Goal: Task Accomplishment & Management: Complete application form

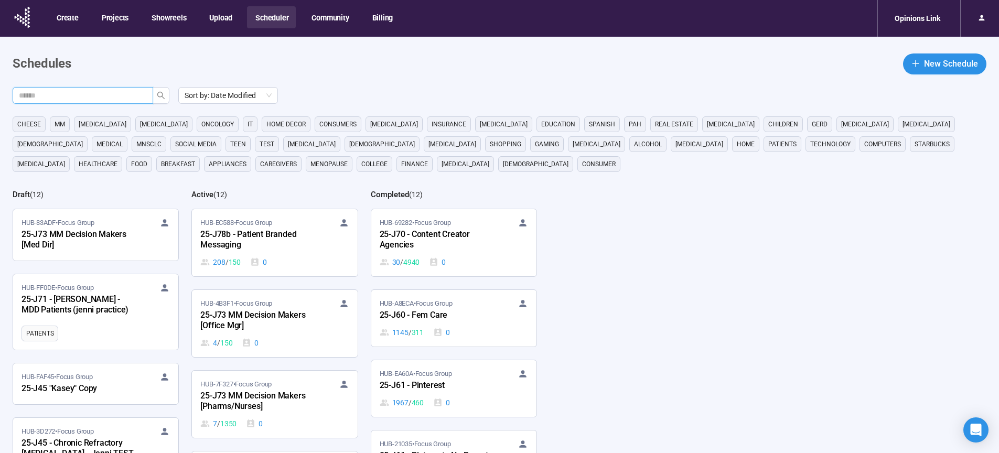
click at [118, 93] on input "text" at bounding box center [79, 96] width 120 height 12
type input "**"
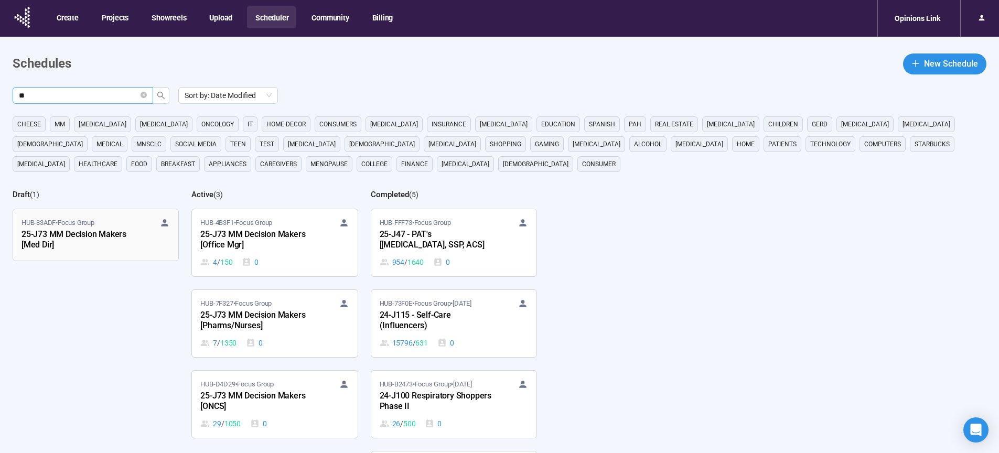
scroll to position [87, 0]
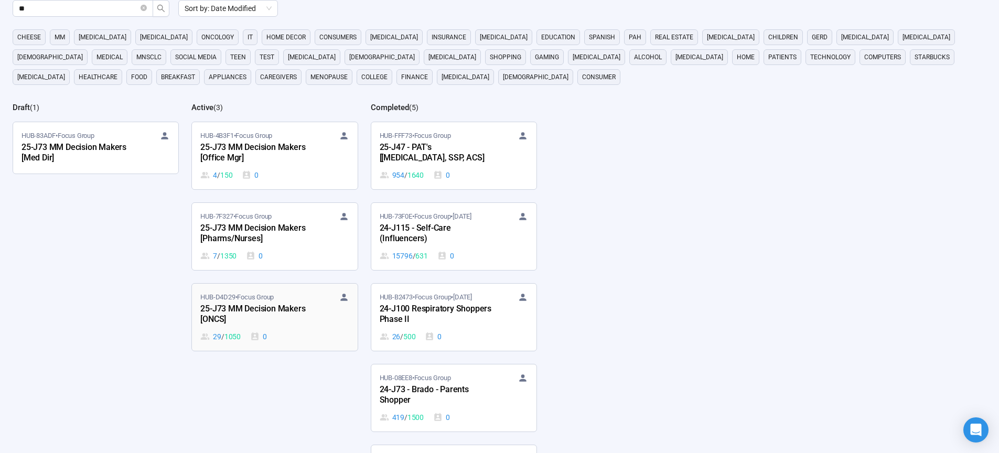
click at [227, 305] on div "25-J73 MM Decision Makers [ONCS]" at bounding box center [257, 315] width 115 height 24
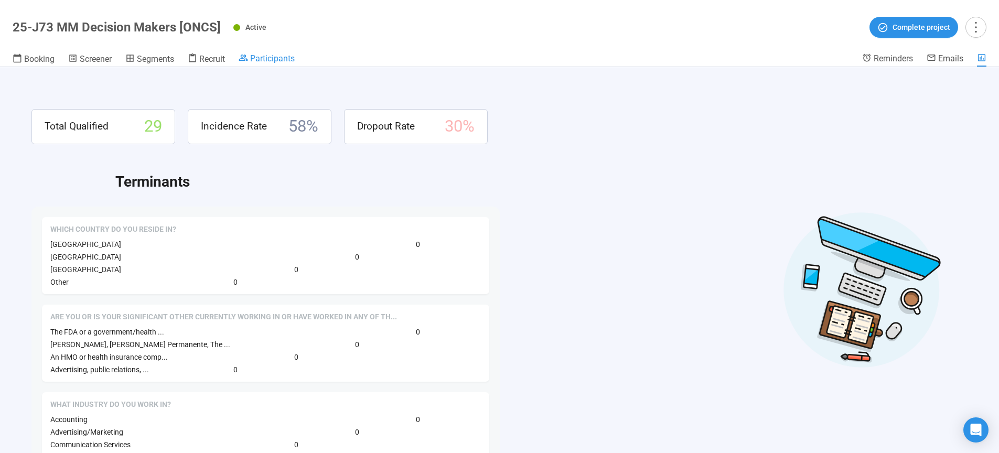
click at [268, 60] on span "Participants" at bounding box center [272, 59] width 45 height 10
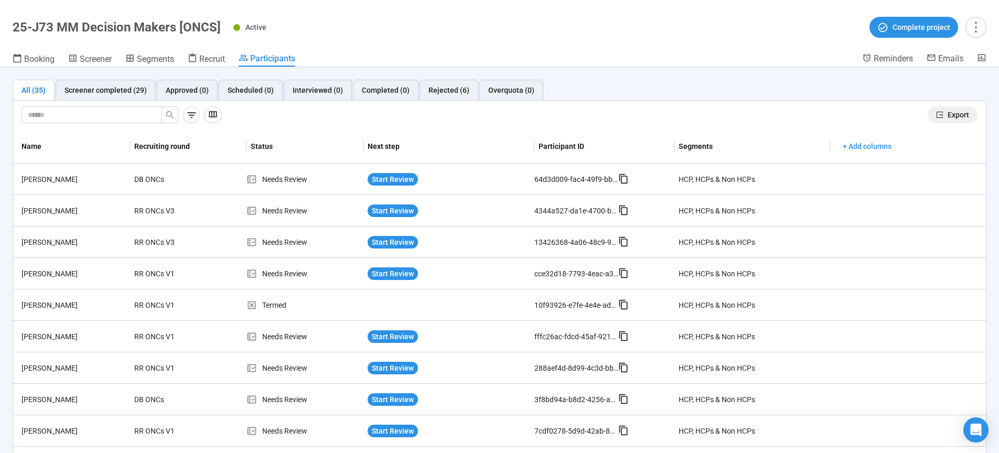
click at [965, 114] on button "Export" at bounding box center [953, 115] width 50 height 17
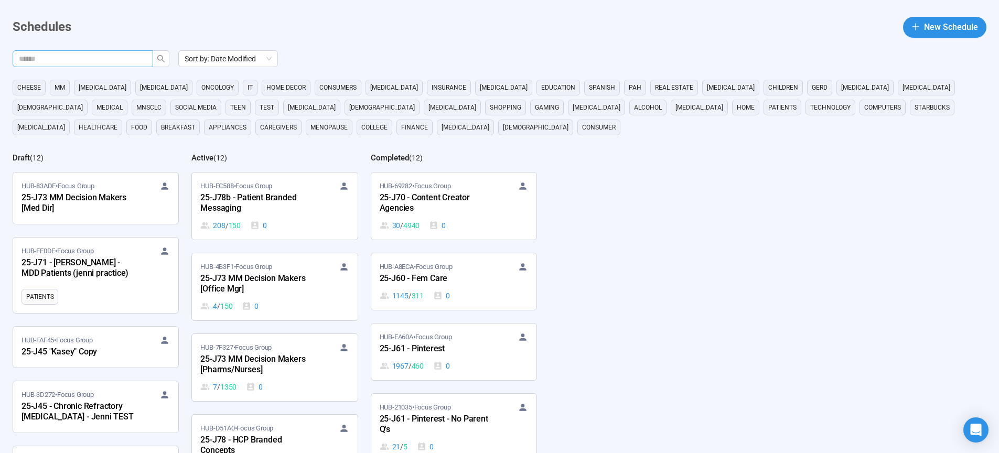
click at [121, 53] on input "text" at bounding box center [79, 59] width 120 height 12
click at [118, 57] on input "text" at bounding box center [79, 59] width 120 height 12
click at [83, 61] on input "text" at bounding box center [79, 59] width 120 height 12
type input "**"
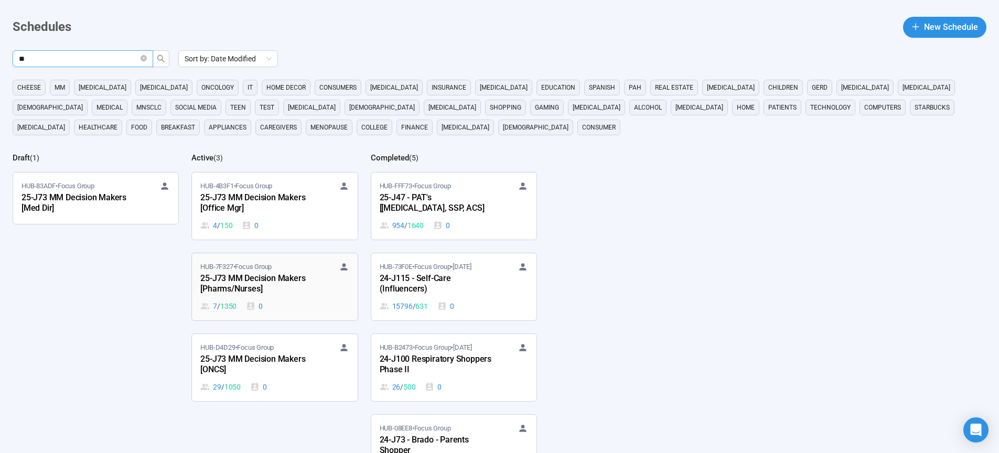
click at [232, 280] on div "25-J73 MM Decision Makers [Pharms/Nurses]" at bounding box center [257, 284] width 115 height 24
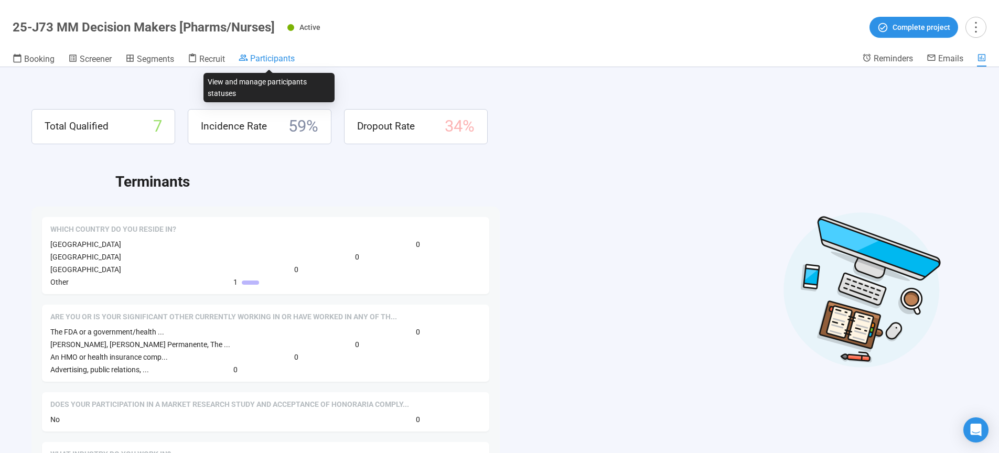
click at [283, 62] on span "Participants" at bounding box center [272, 59] width 45 height 10
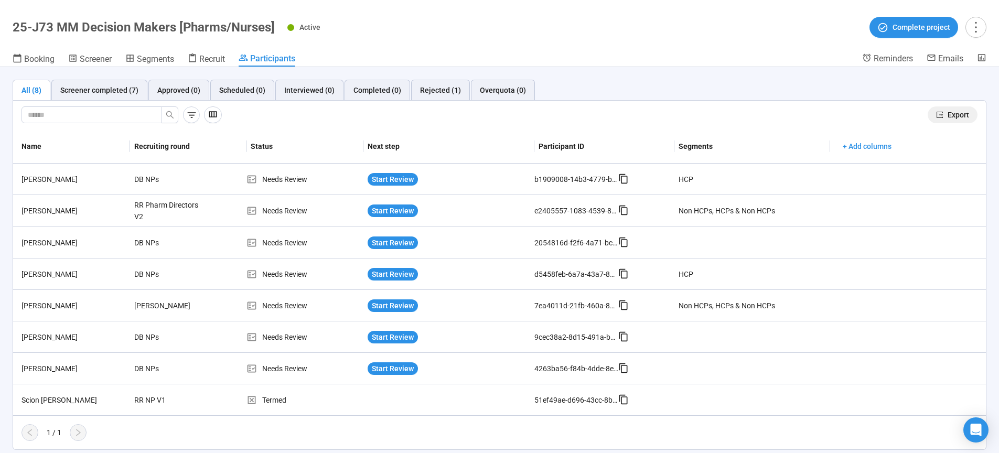
click at [948, 114] on button "Export" at bounding box center [953, 115] width 50 height 17
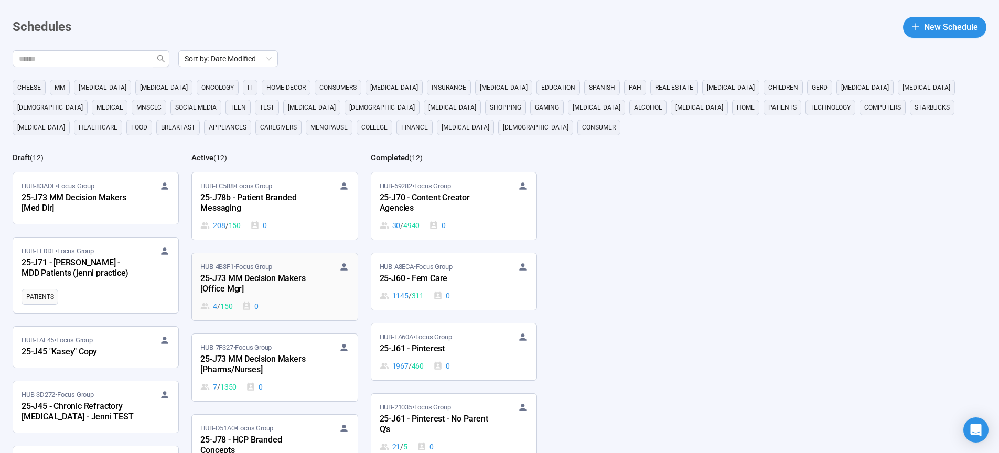
click at [262, 278] on div "25-J73 MM Decision Makers [Office Mgr]" at bounding box center [257, 284] width 115 height 24
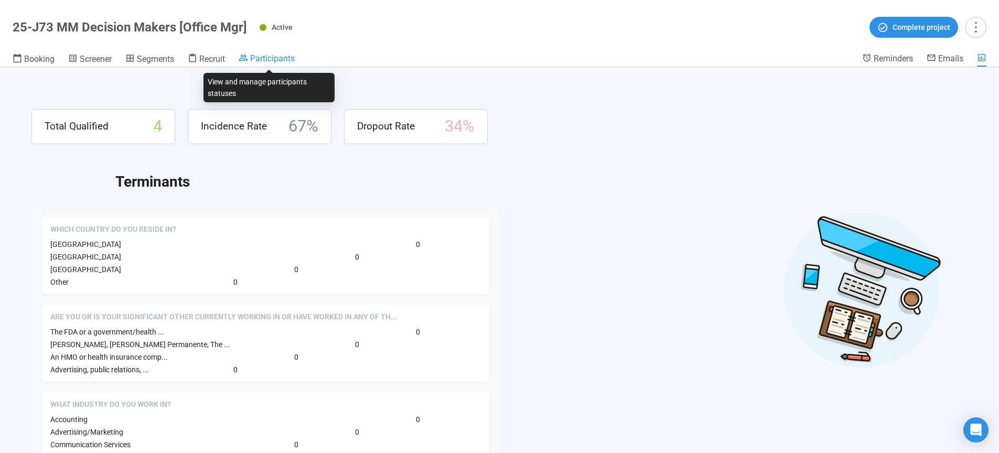
click at [268, 59] on span "Participants" at bounding box center [272, 59] width 45 height 10
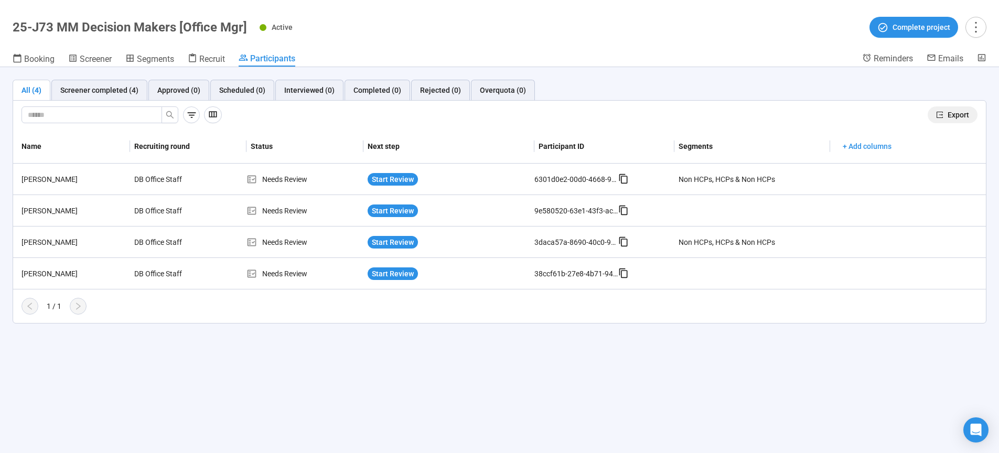
click at [953, 116] on span "Export" at bounding box center [959, 115] width 22 height 12
click at [475, 26] on div "Active Complete project" at bounding box center [623, 27] width 727 height 21
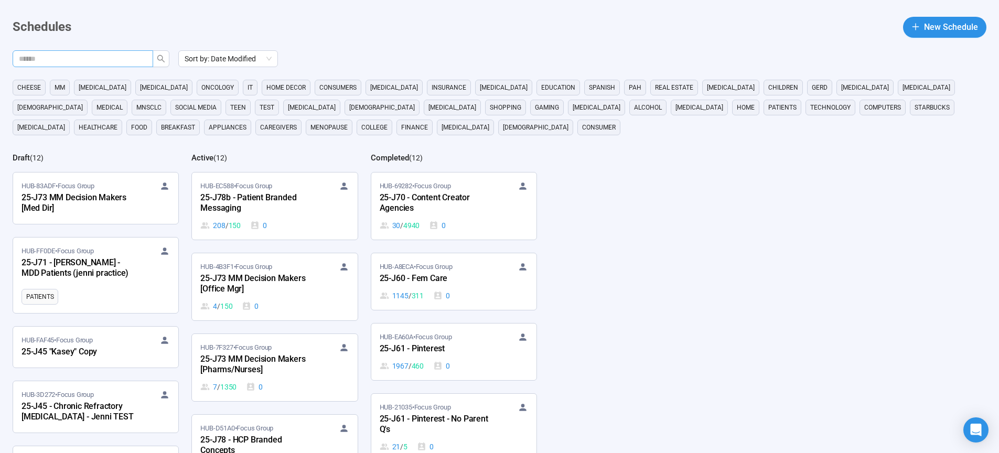
click at [111, 56] on input "text" at bounding box center [79, 59] width 120 height 12
type input "**"
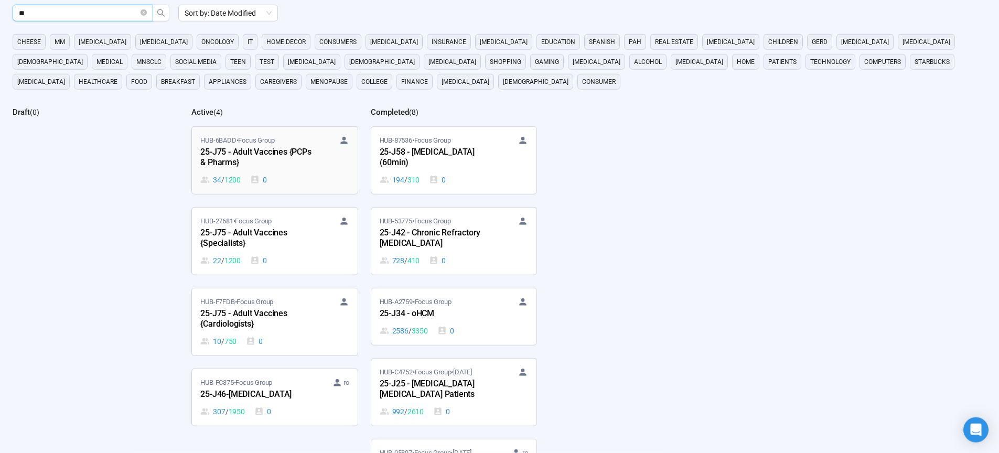
scroll to position [83, 0]
click at [240, 317] on div "25-J75 - Adult Vaccines {Cardiologists}" at bounding box center [257, 319] width 115 height 24
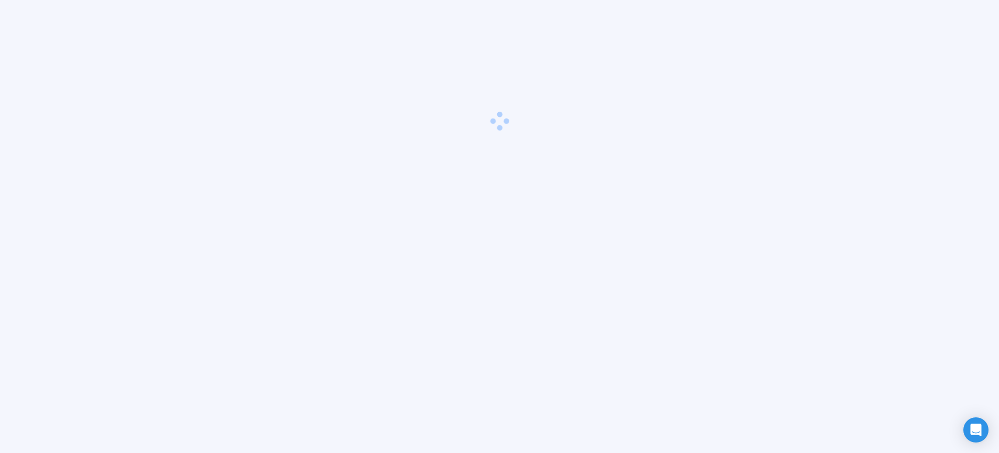
scroll to position [37, 0]
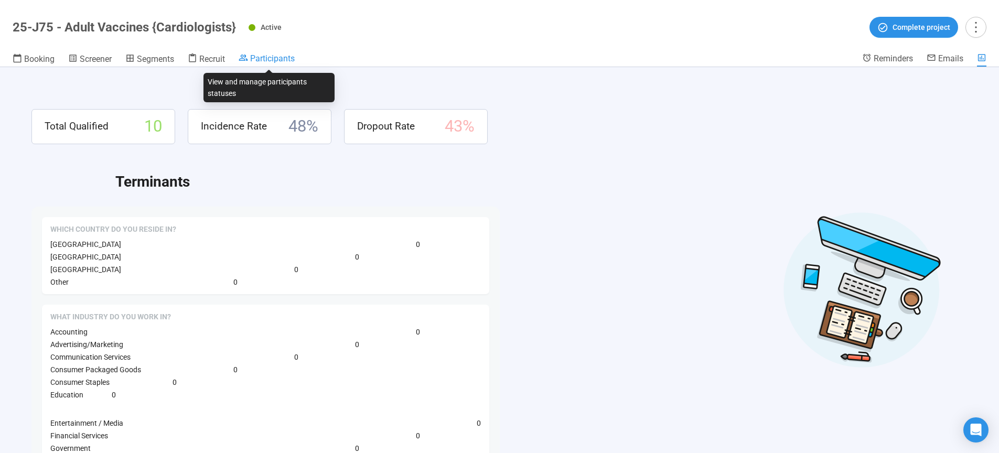
click at [274, 57] on span "Participants" at bounding box center [272, 59] width 45 height 10
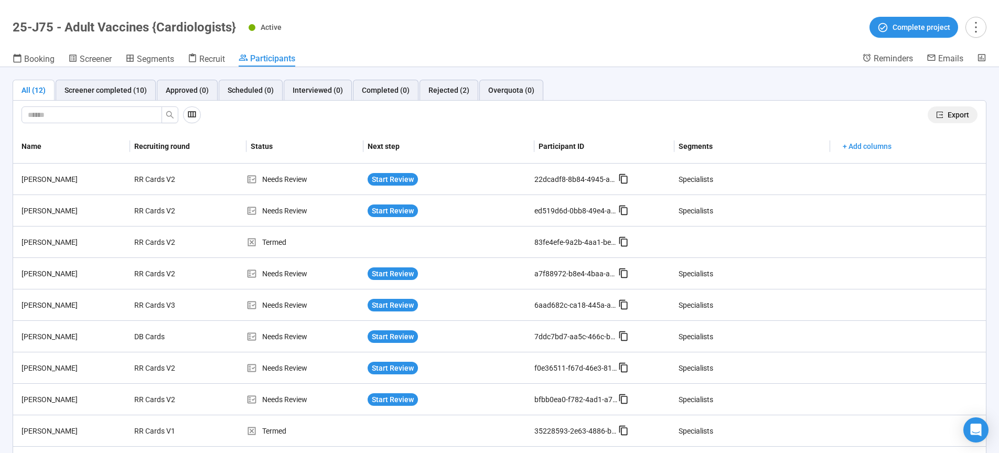
click at [948, 114] on span "Export" at bounding box center [959, 115] width 22 height 12
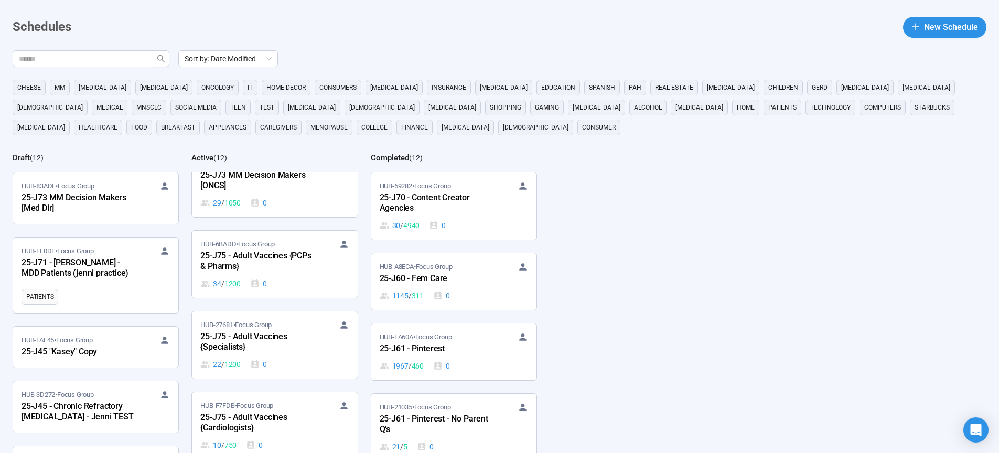
scroll to position [348, 0]
click at [244, 338] on div "25-J75 - Adult Vaccines {Specialists}" at bounding box center [257, 340] width 115 height 24
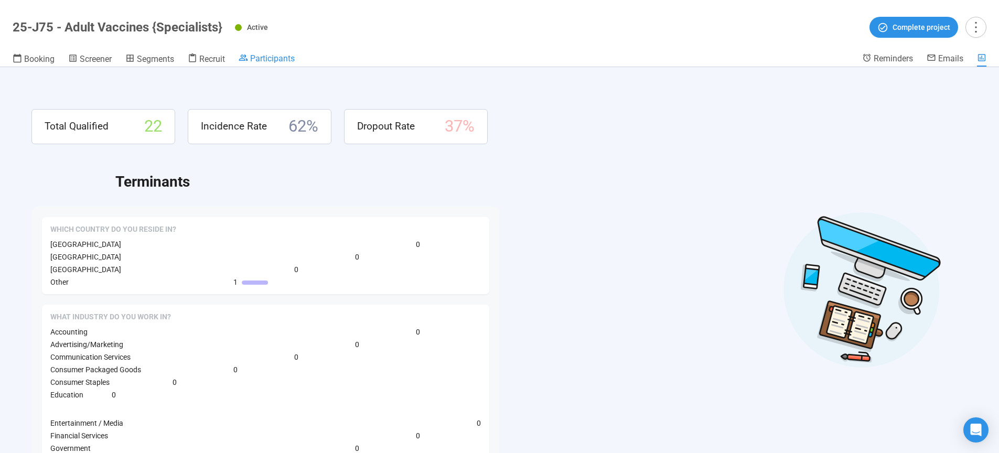
click at [275, 60] on span "Participants" at bounding box center [272, 59] width 45 height 10
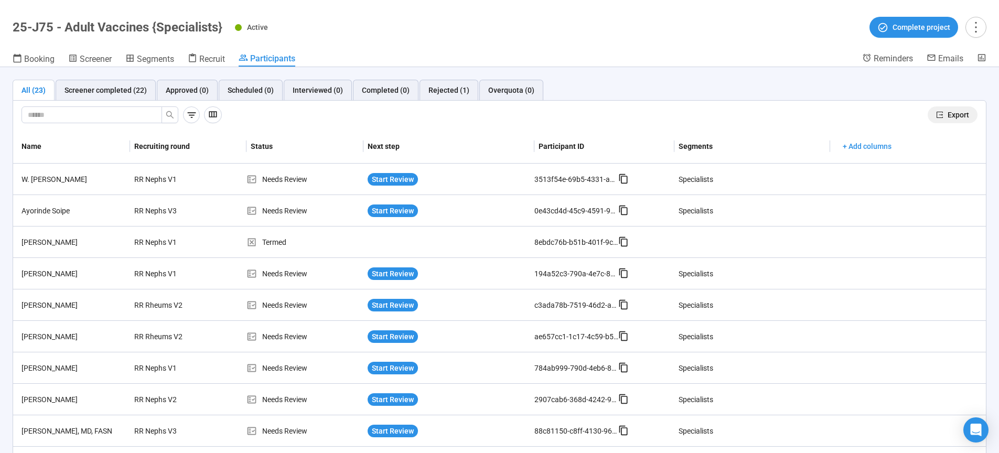
click at [940, 117] on button "Export" at bounding box center [953, 115] width 50 height 17
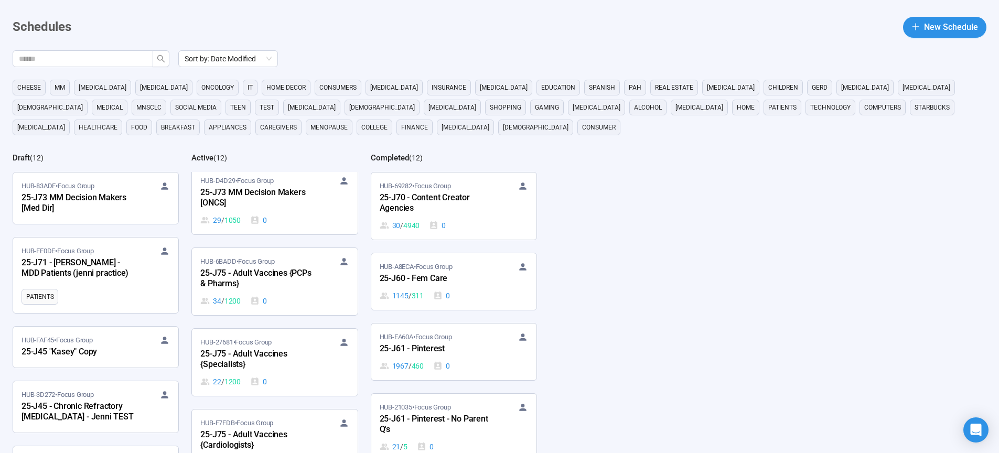
scroll to position [330, 0]
click at [260, 272] on div "25-J75 - Adult Vaccines {PCPs & Pharms}" at bounding box center [257, 277] width 115 height 24
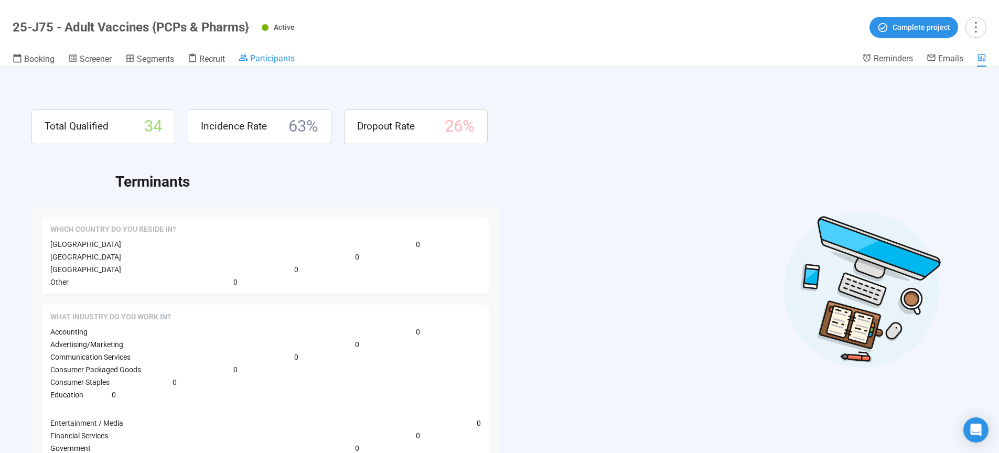
click at [283, 60] on span "Participants" at bounding box center [272, 59] width 45 height 10
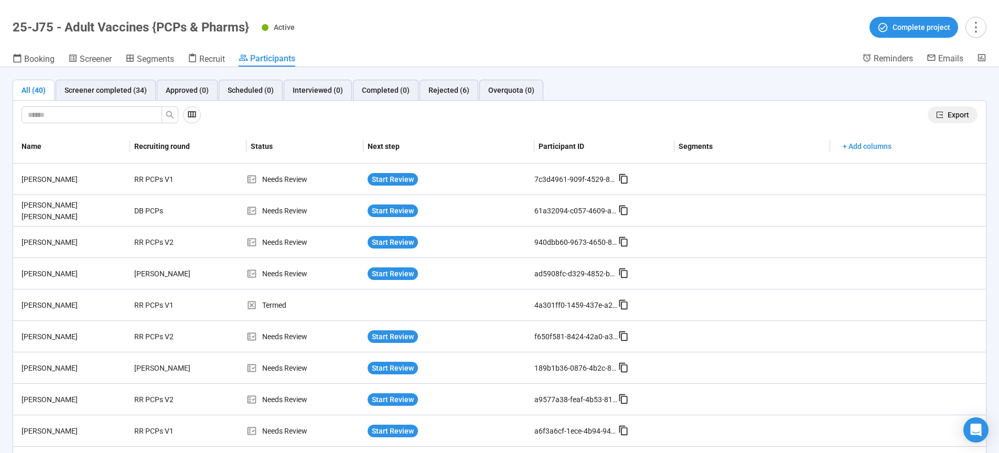
click at [950, 118] on span "Export" at bounding box center [959, 115] width 22 height 12
click at [705, 43] on header "25-J75 - Adult Vaccines {PCPs & Pharms} Active Complete project Booking Screene…" at bounding box center [499, 33] width 999 height 67
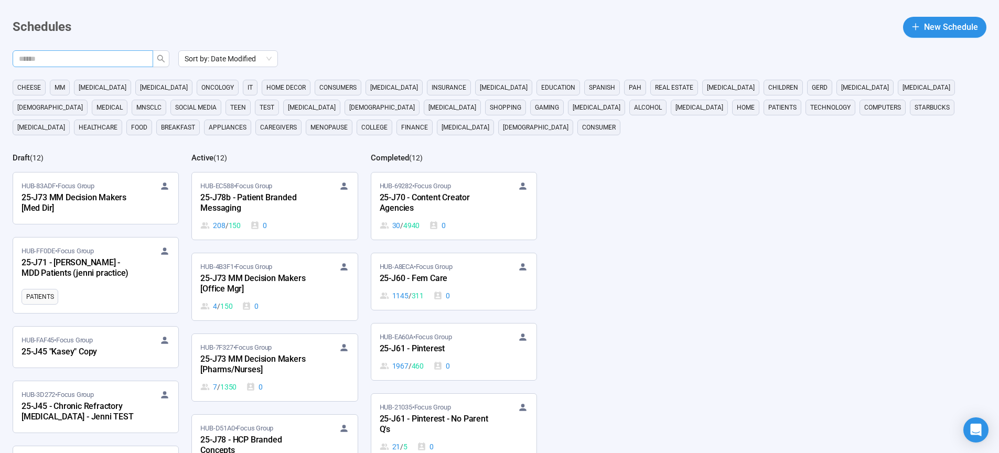
click at [102, 59] on input "text" at bounding box center [79, 59] width 120 height 12
type input "**"
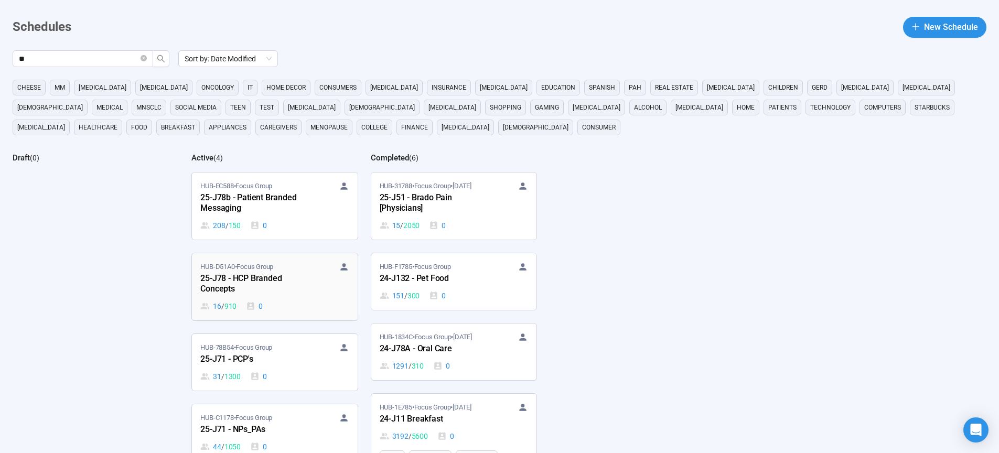
click at [229, 283] on div "25-J78 - HCP Branded Concepts" at bounding box center [257, 284] width 115 height 24
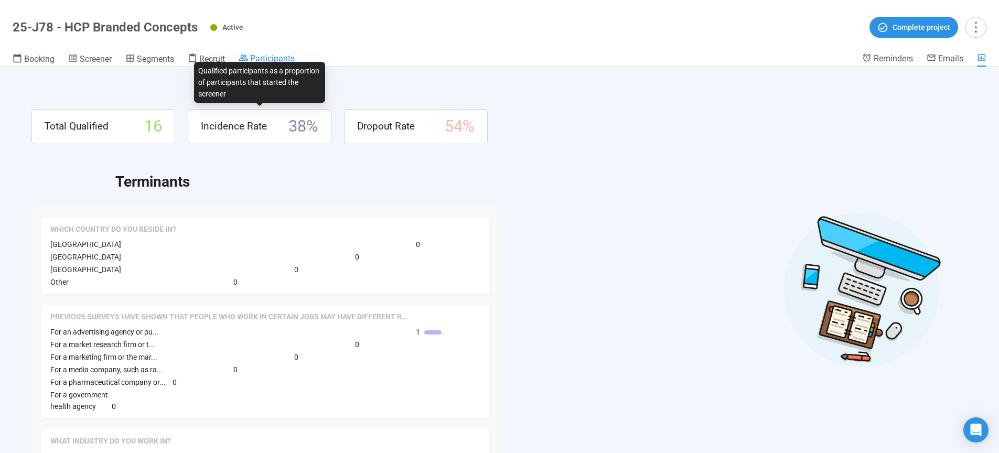
click at [273, 57] on span "Participants" at bounding box center [272, 59] width 45 height 10
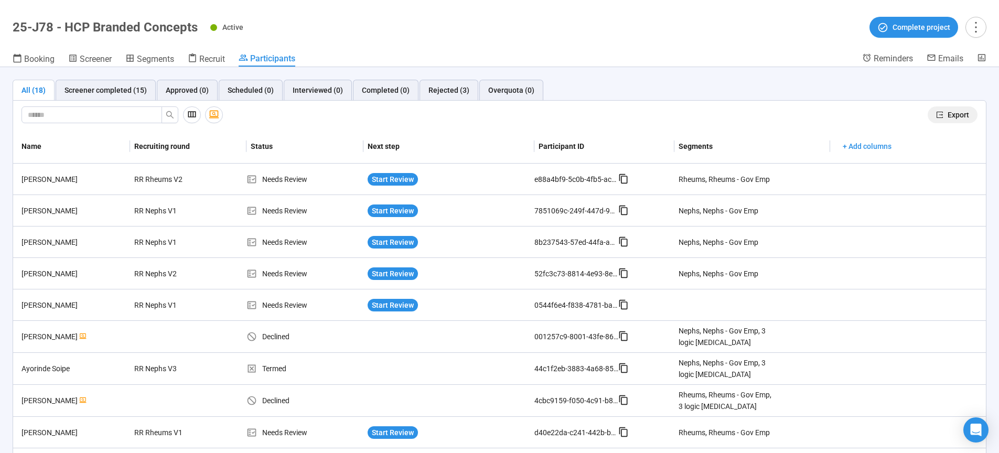
click at [948, 117] on span "Export" at bounding box center [959, 115] width 22 height 12
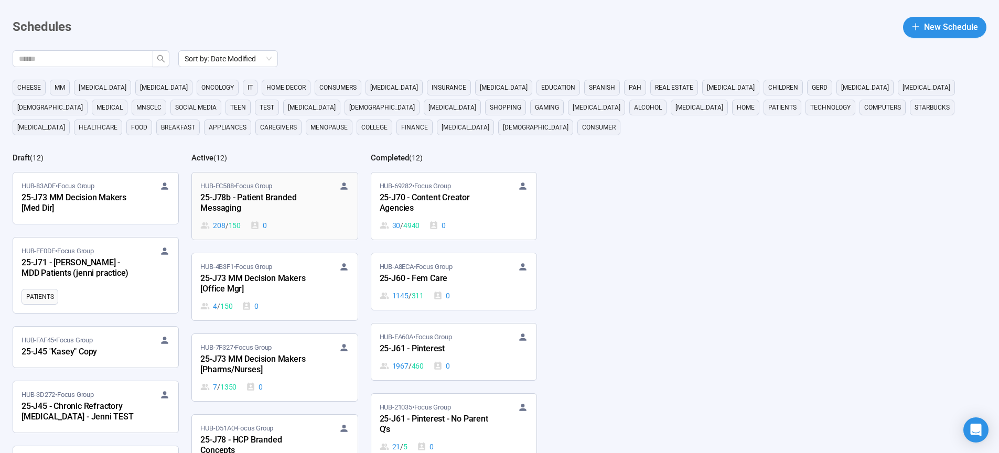
click at [257, 200] on div "25-J78b - Patient Branded Messaging" at bounding box center [257, 203] width 115 height 24
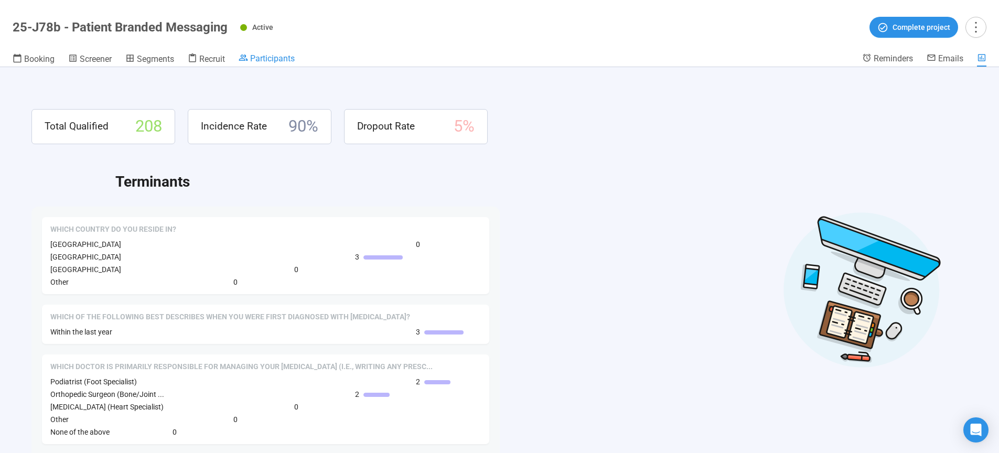
click at [278, 60] on span "Participants" at bounding box center [272, 59] width 45 height 10
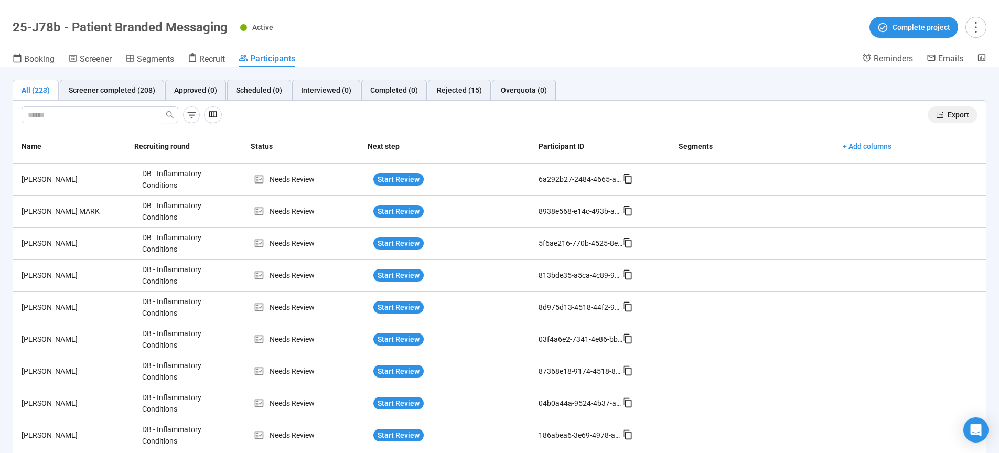
click at [954, 118] on span "Export" at bounding box center [959, 115] width 22 height 12
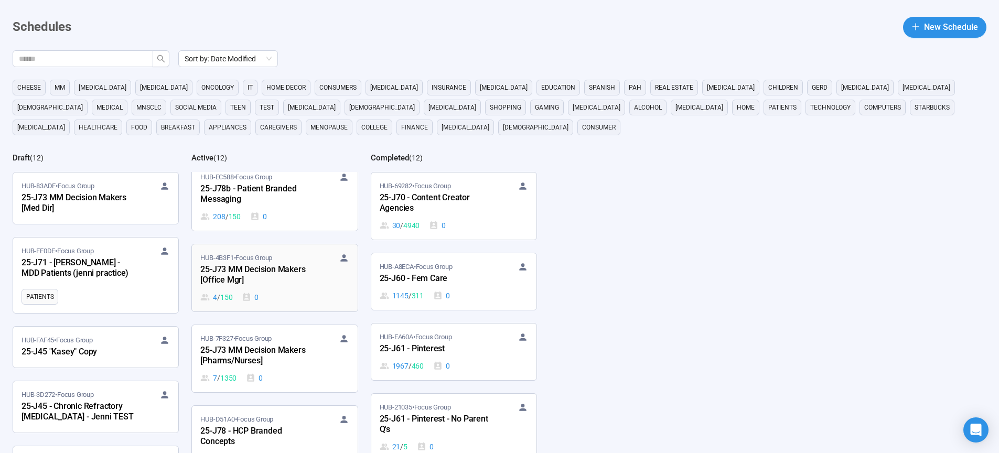
scroll to position [18, 0]
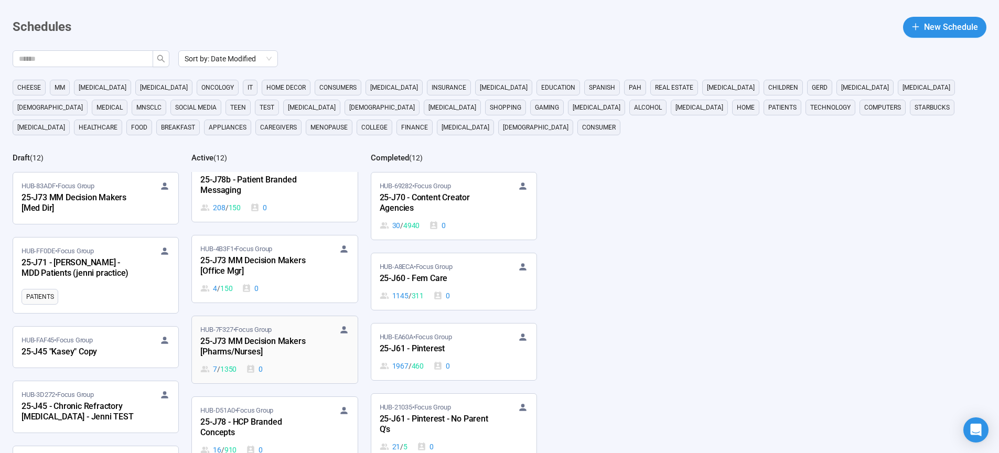
click at [250, 352] on div "25-J73 MM Decision Makers [Pharms/Nurses]" at bounding box center [257, 347] width 115 height 24
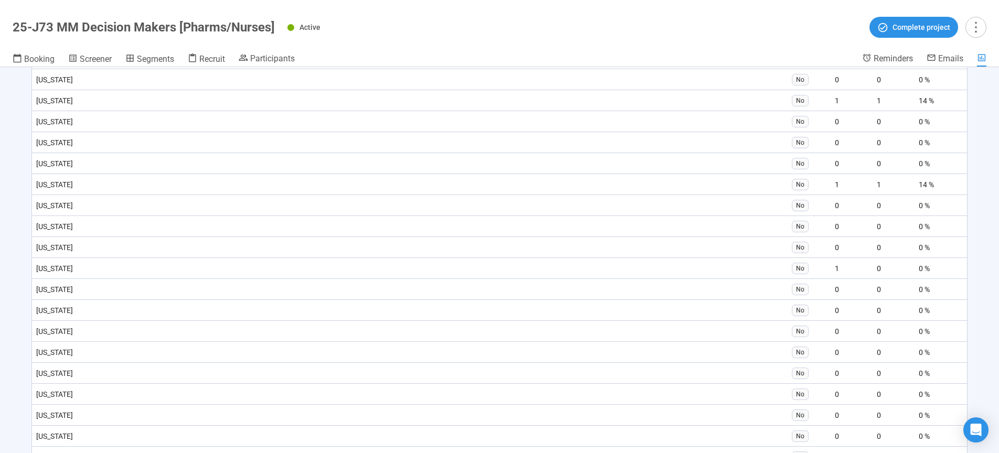
scroll to position [1347, 0]
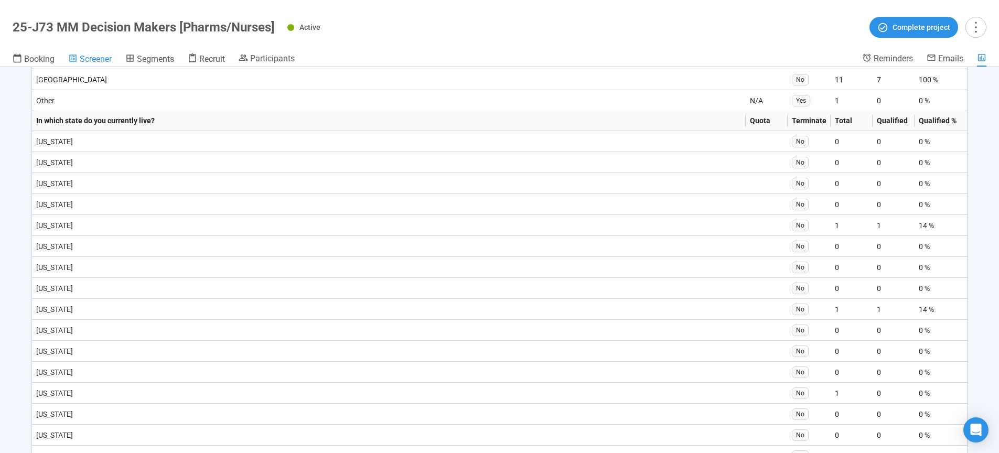
click at [93, 54] on div "Screener" at bounding box center [90, 59] width 44 height 10
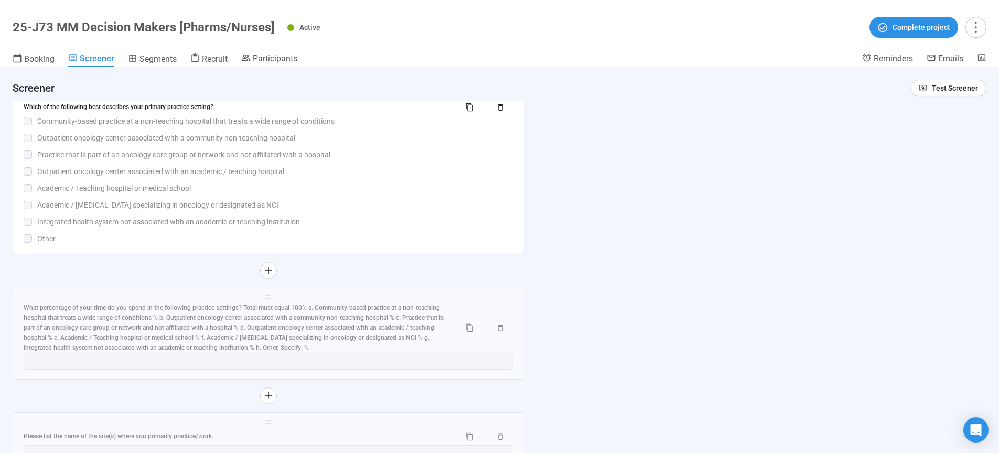
click at [228, 221] on div "Which of the following best describes your primary practice setting? Community-…" at bounding box center [269, 172] width 490 height 146
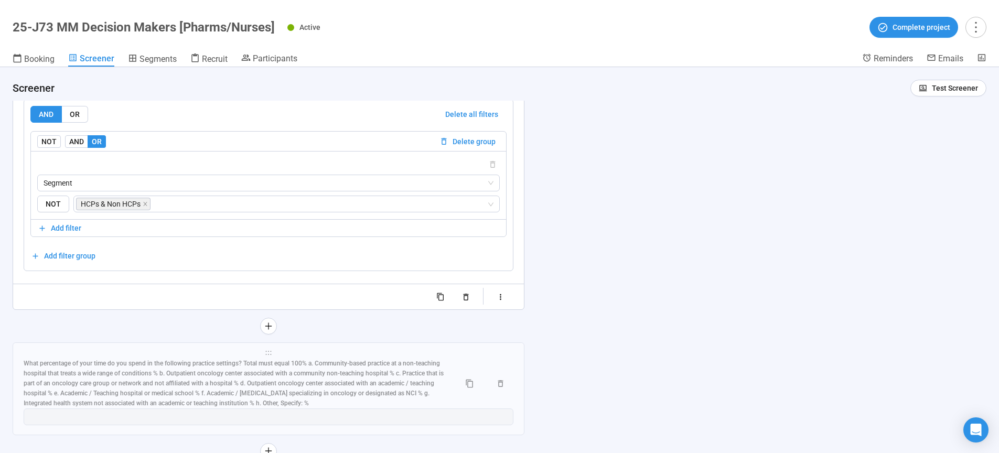
scroll to position [4602, 0]
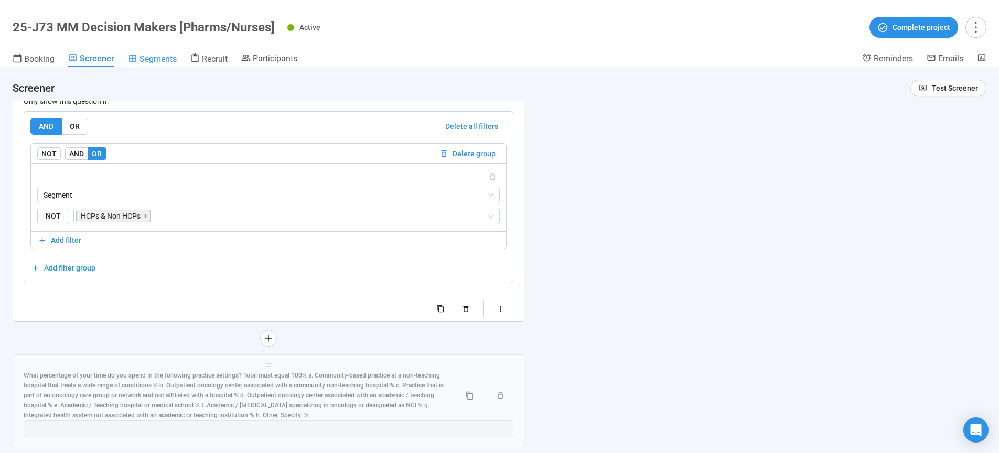
click at [161, 60] on span "Segments" at bounding box center [158, 59] width 37 height 10
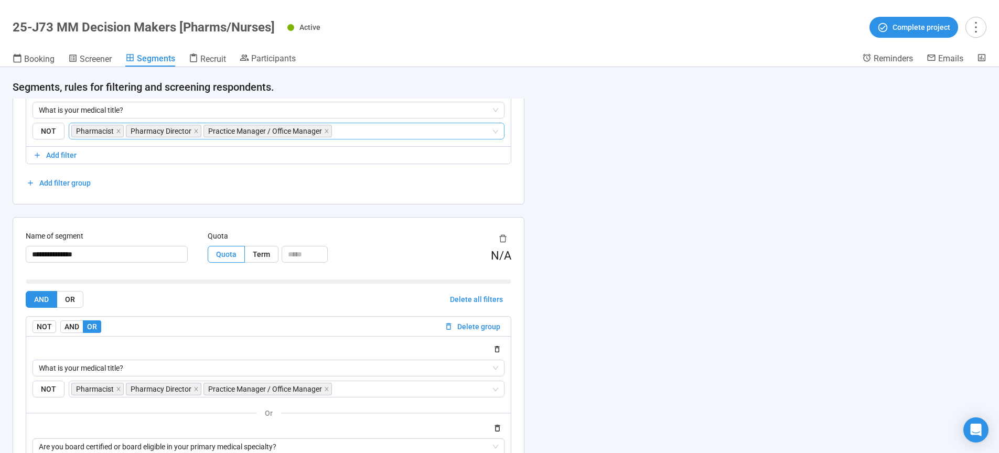
scroll to position [419, 0]
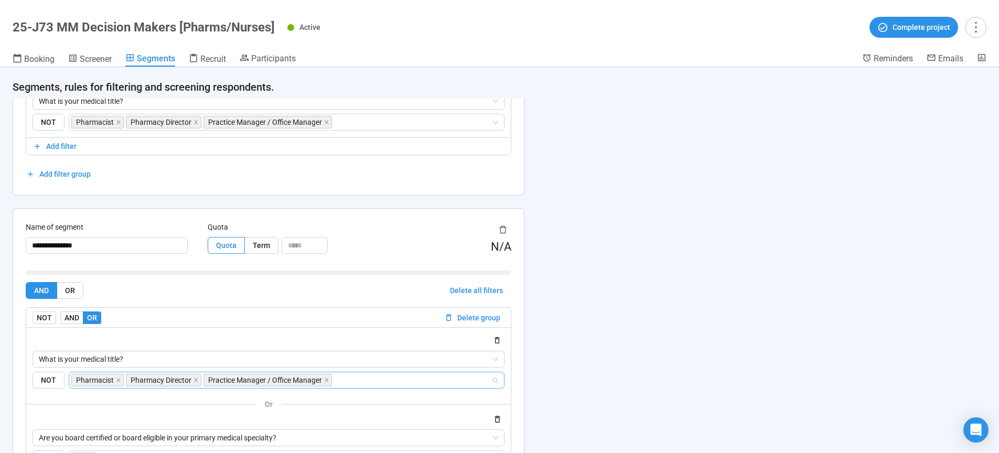
click at [376, 381] on input "search" at bounding box center [412, 380] width 157 height 13
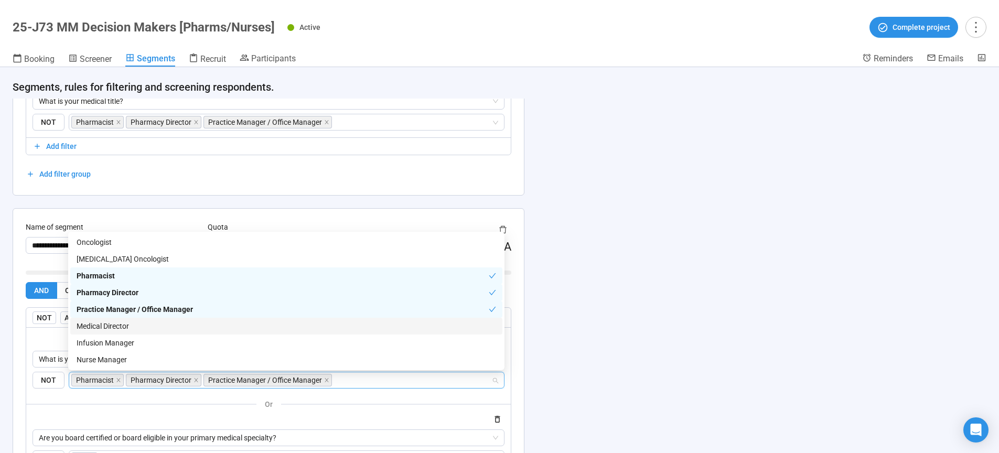
click at [119, 325] on div "Medical Director" at bounding box center [287, 327] width 420 height 12
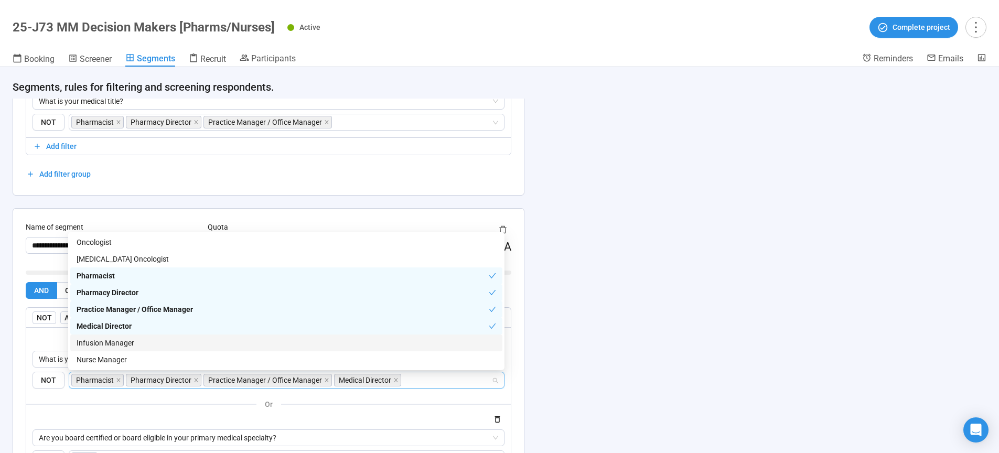
click at [116, 343] on div "Infusion Manager" at bounding box center [287, 343] width 420 height 12
click at [112, 360] on div "Nurse Manager" at bounding box center [287, 360] width 420 height 12
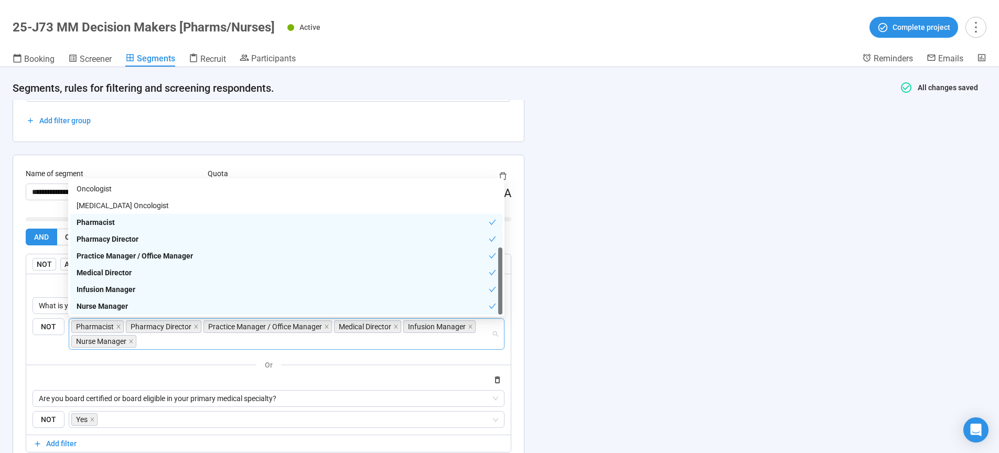
scroll to position [17, 0]
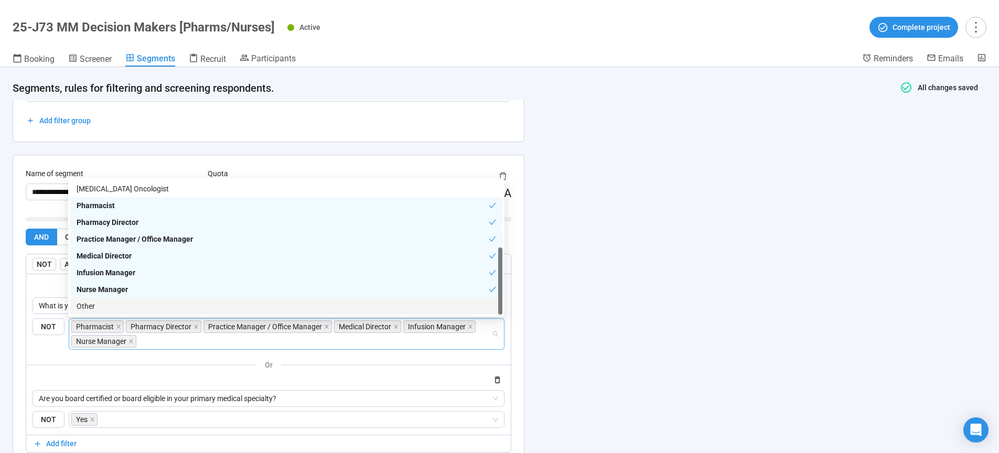
click at [722, 326] on div "**********" at bounding box center [499, 260] width 999 height 386
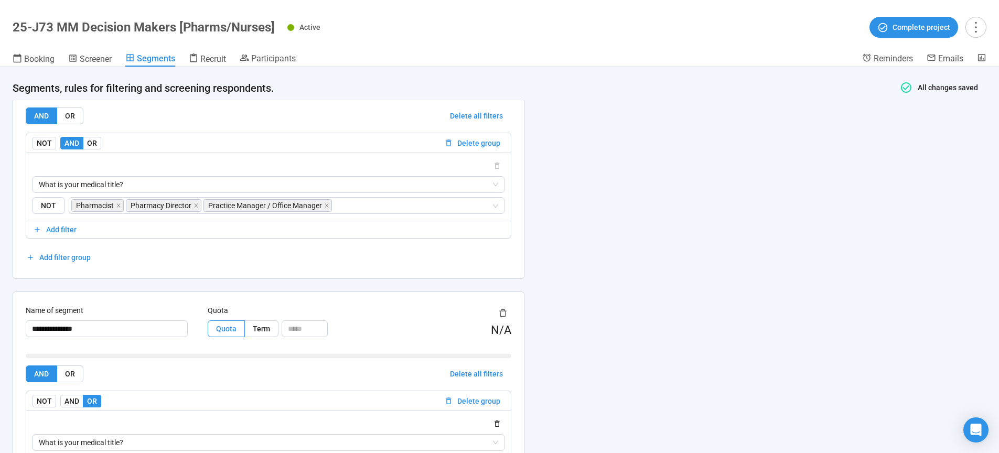
scroll to position [311, 0]
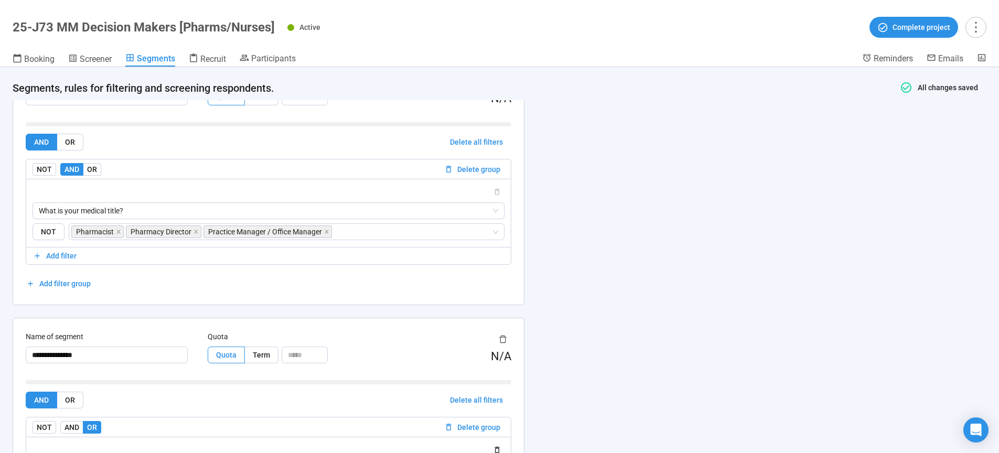
click at [639, 227] on div "**********" at bounding box center [499, 260] width 999 height 386
click at [98, 57] on span "Screener" at bounding box center [96, 59] width 32 height 10
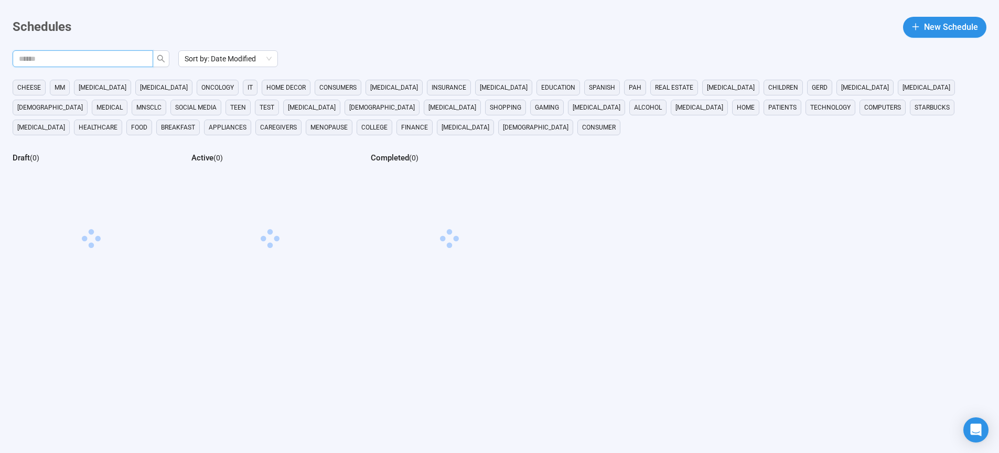
click at [83, 62] on input "text" at bounding box center [79, 59] width 120 height 12
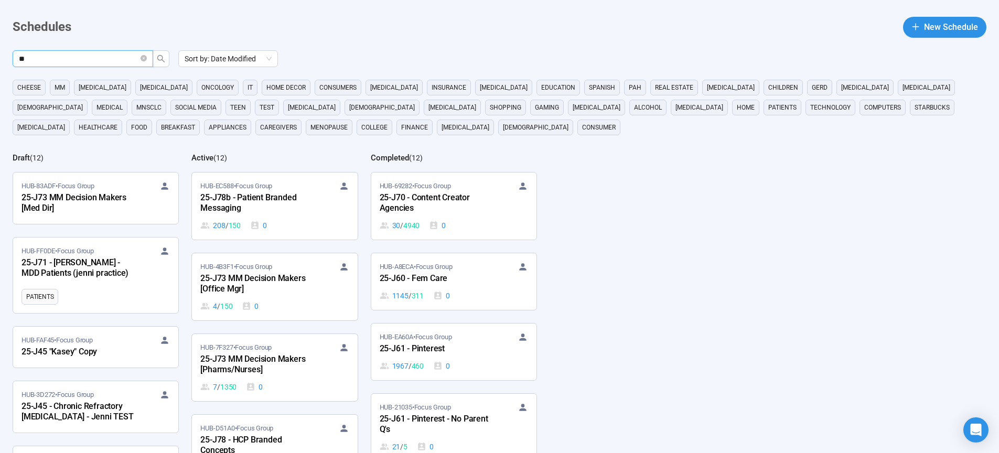
type input "**"
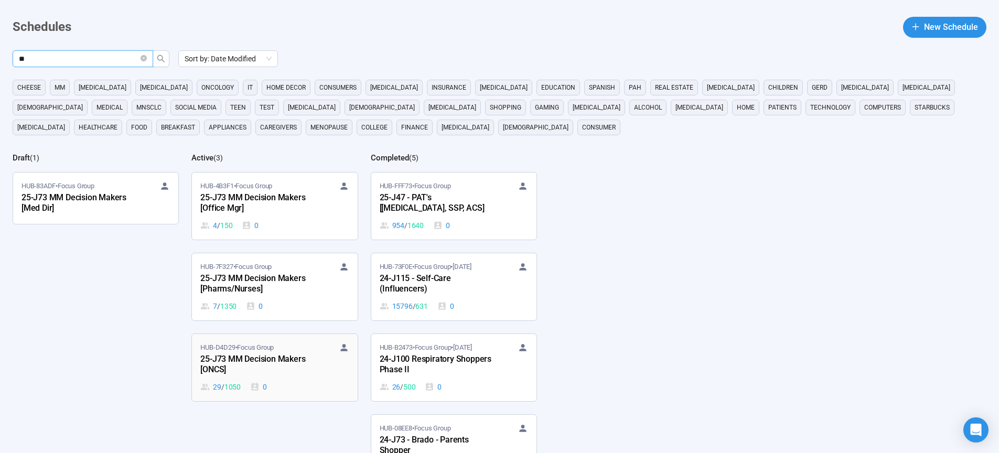
click at [241, 359] on div "25-J73 MM Decision Makers [ONCS]" at bounding box center [257, 365] width 115 height 24
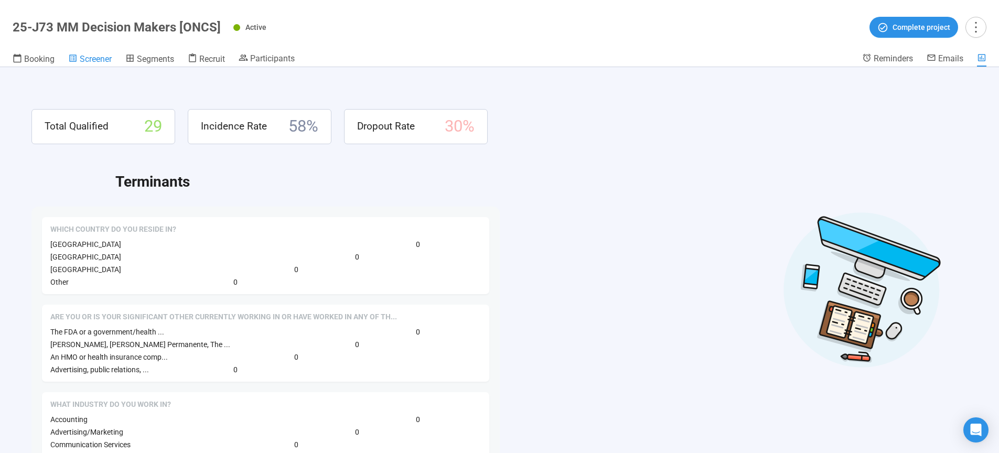
click at [99, 61] on span "Screener" at bounding box center [96, 59] width 32 height 10
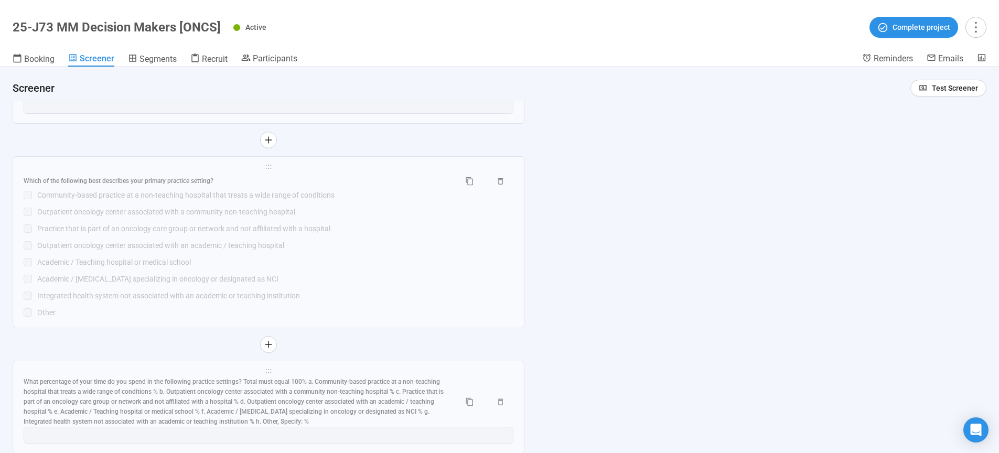
scroll to position [4219, 0]
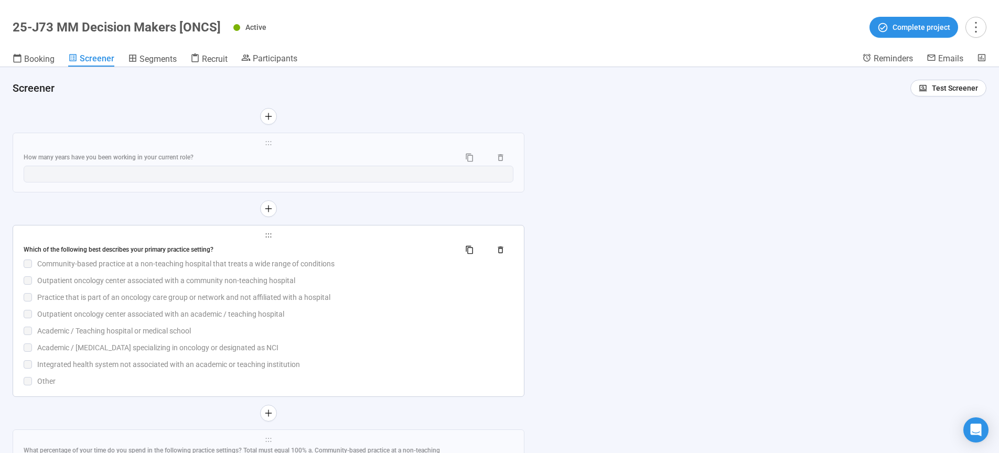
click at [227, 303] on div "Practice that is part of an oncology care group or network and not affiliated w…" at bounding box center [275, 298] width 476 height 12
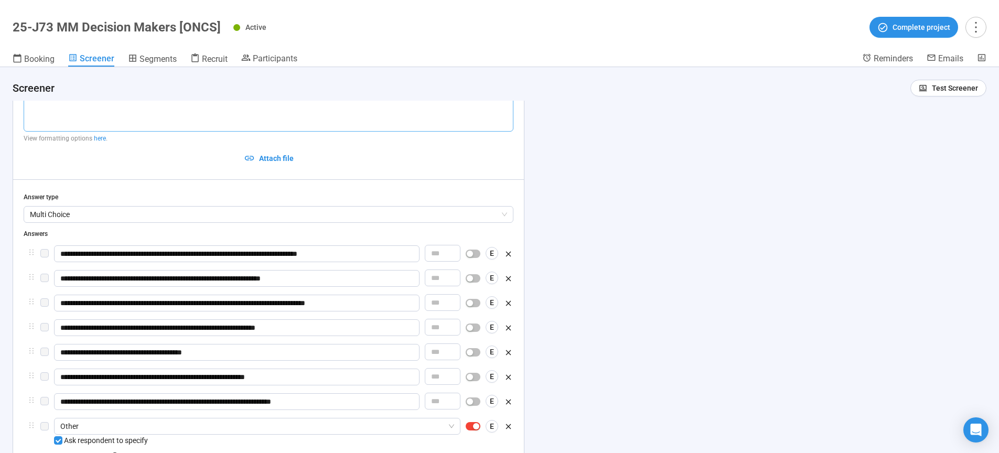
scroll to position [4209, 0]
click at [149, 61] on span "Segments" at bounding box center [158, 59] width 37 height 10
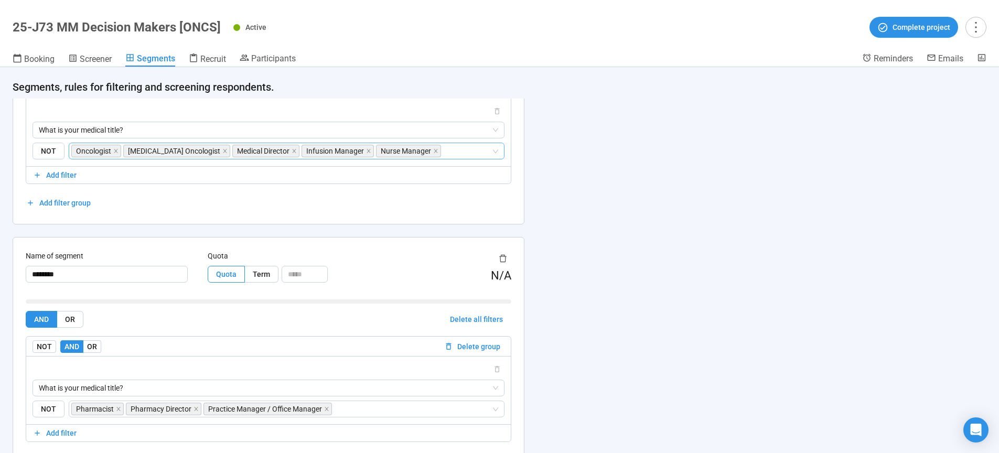
scroll to position [134, 0]
click at [467, 151] on input "search" at bounding box center [467, 149] width 48 height 13
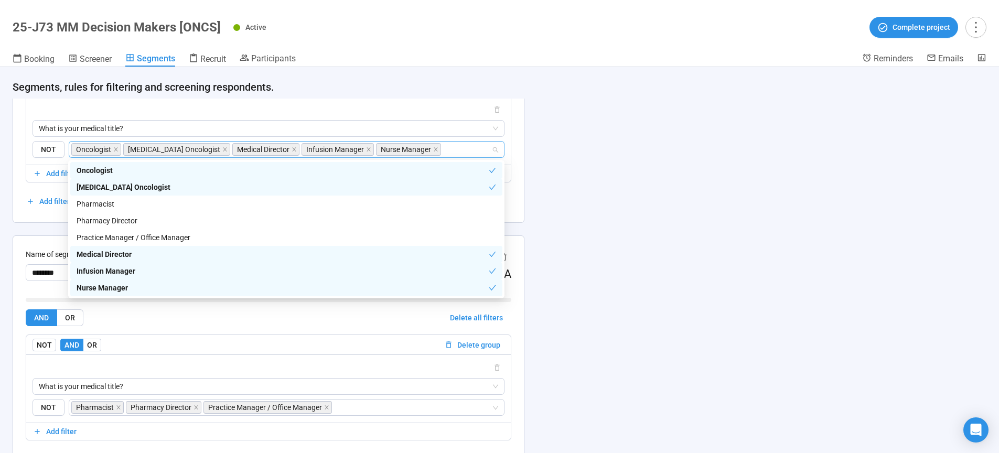
click at [644, 289] on div "**********" at bounding box center [499, 260] width 999 height 386
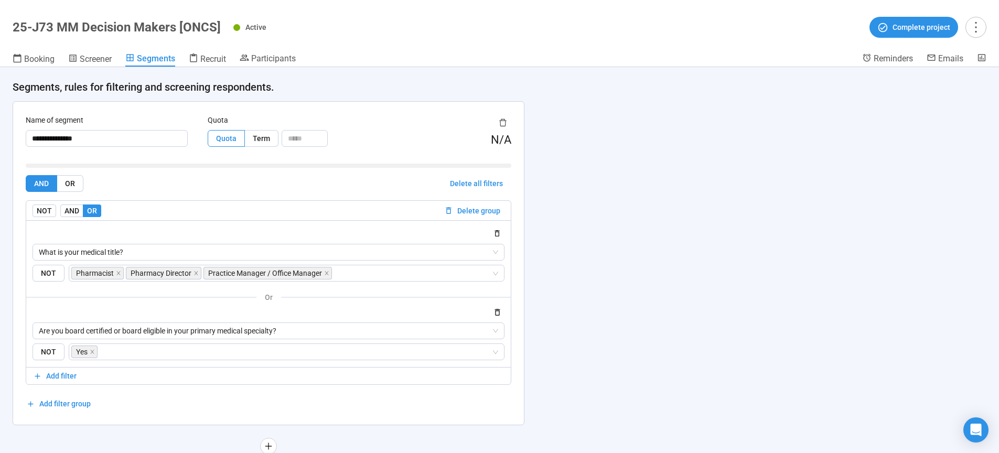
scroll to position [535, 0]
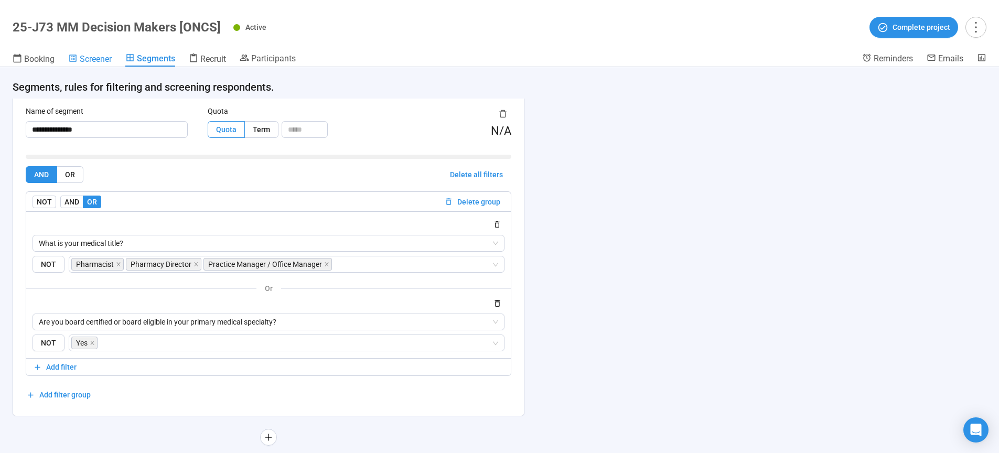
click at [87, 58] on span "Screener" at bounding box center [96, 59] width 32 height 10
click at [91, 60] on span "Screener" at bounding box center [96, 59] width 32 height 10
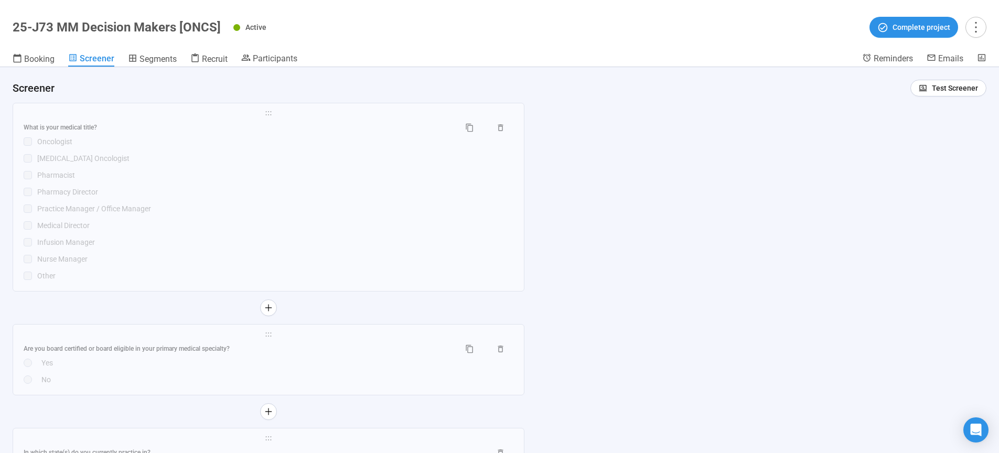
scroll to position [2899, 0]
click at [329, 375] on div "Yes" at bounding box center [277, 369] width 472 height 12
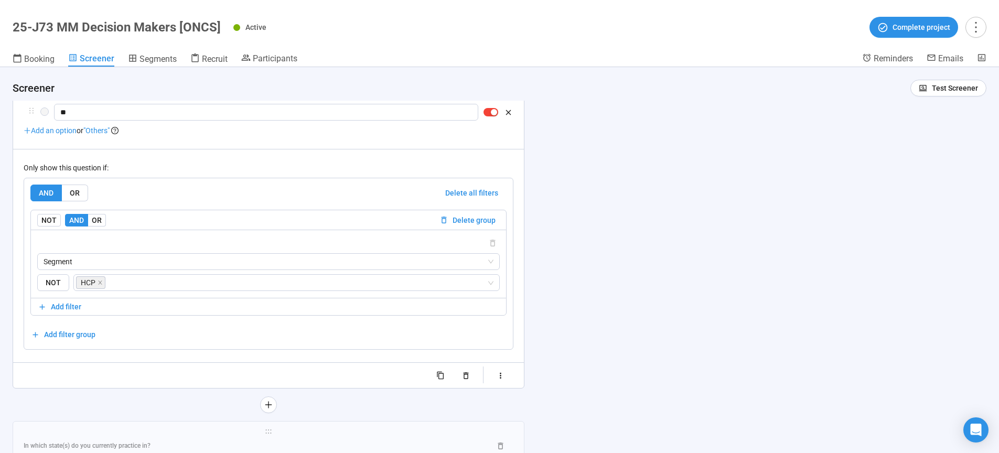
scroll to position [3168, 0]
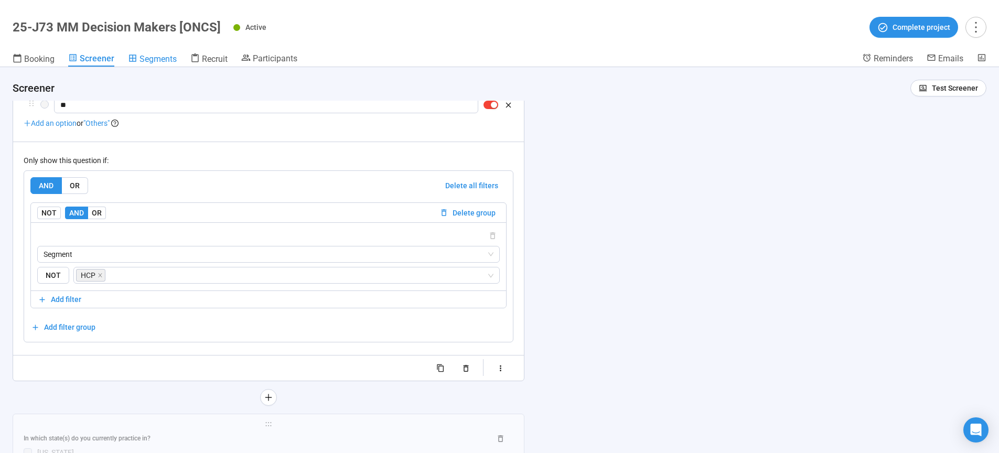
click at [160, 60] on span "Segments" at bounding box center [158, 59] width 37 height 10
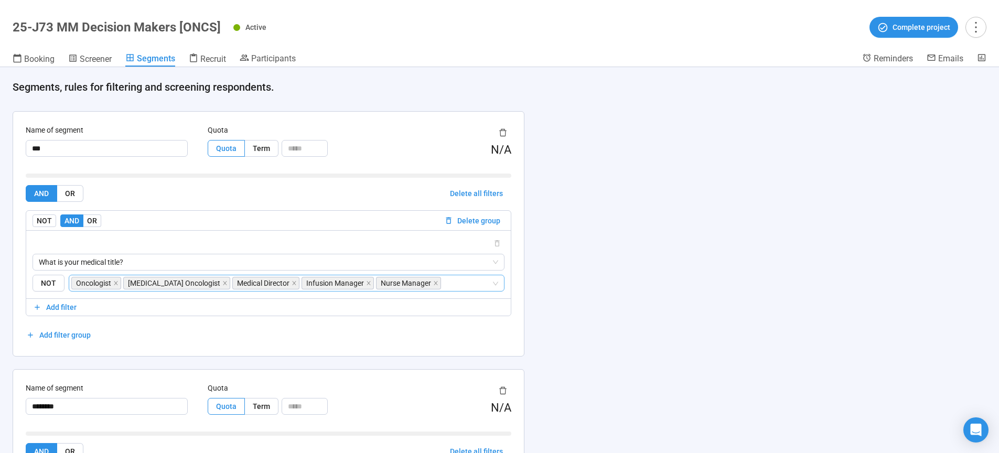
click at [454, 284] on input "search" at bounding box center [467, 283] width 48 height 13
click at [653, 323] on div "**********" at bounding box center [499, 260] width 999 height 386
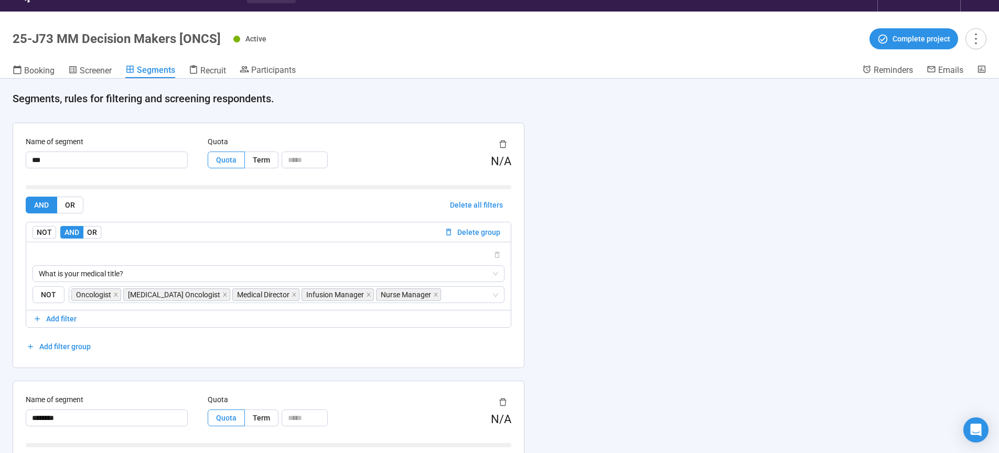
click at [94, 71] on span "Screener" at bounding box center [96, 71] width 32 height 10
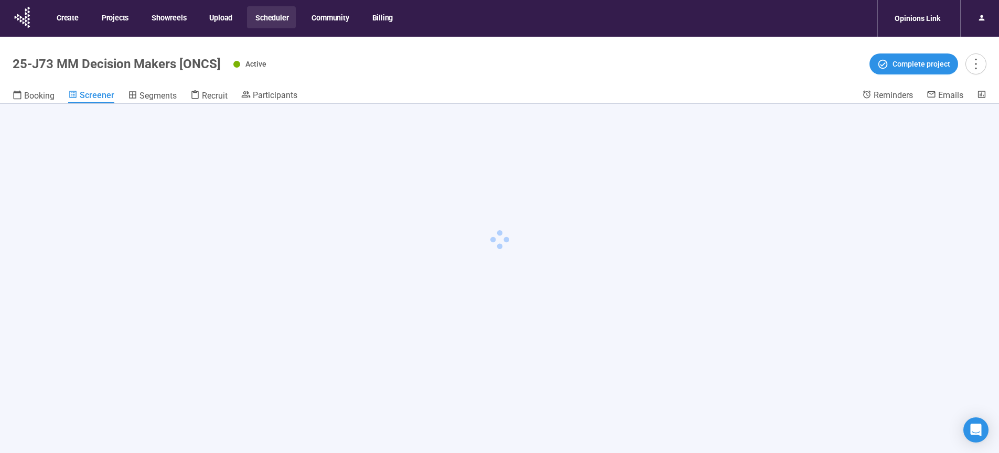
click at [279, 20] on button "Scheduler" at bounding box center [271, 17] width 49 height 22
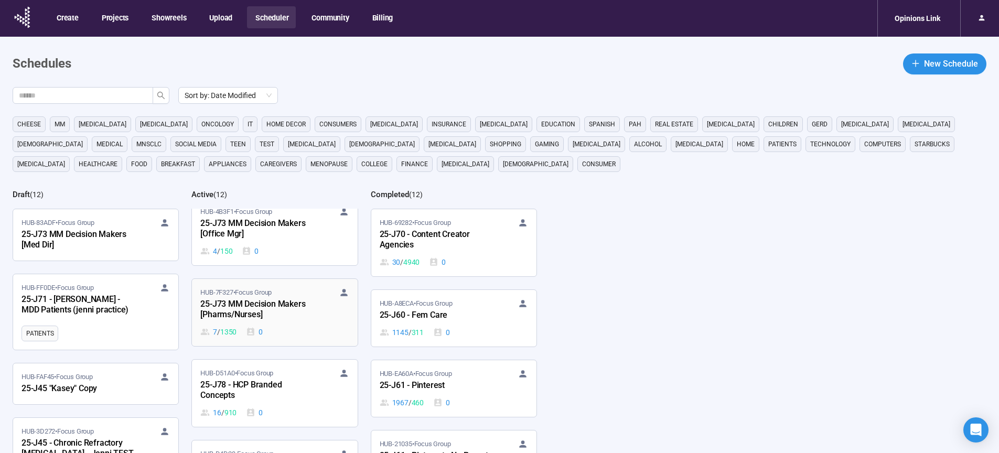
scroll to position [107, 0]
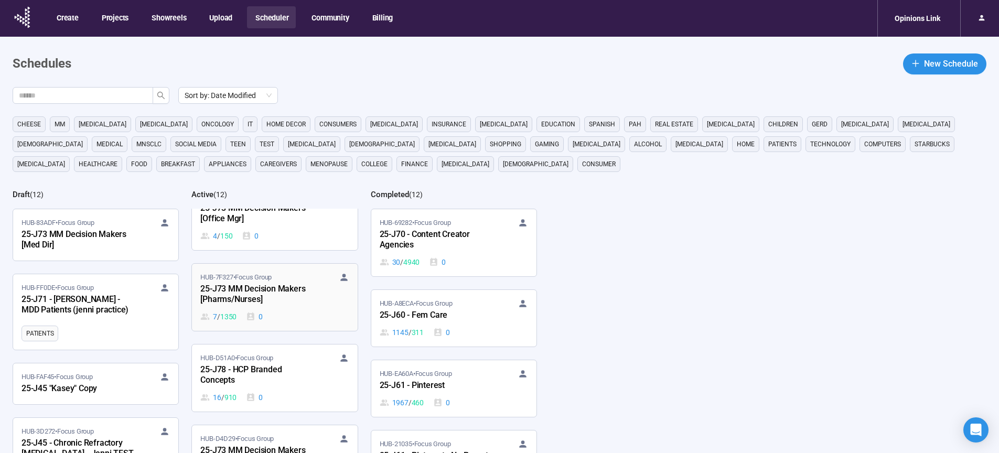
click at [257, 296] on div "25-J73 MM Decision Makers [Pharms/Nurses]" at bounding box center [257, 295] width 115 height 24
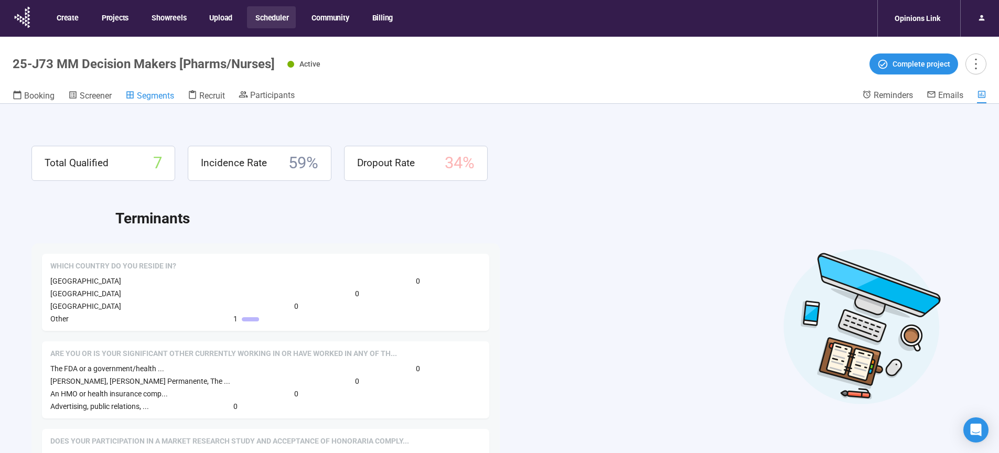
click at [150, 97] on span "Segments" at bounding box center [155, 96] width 37 height 10
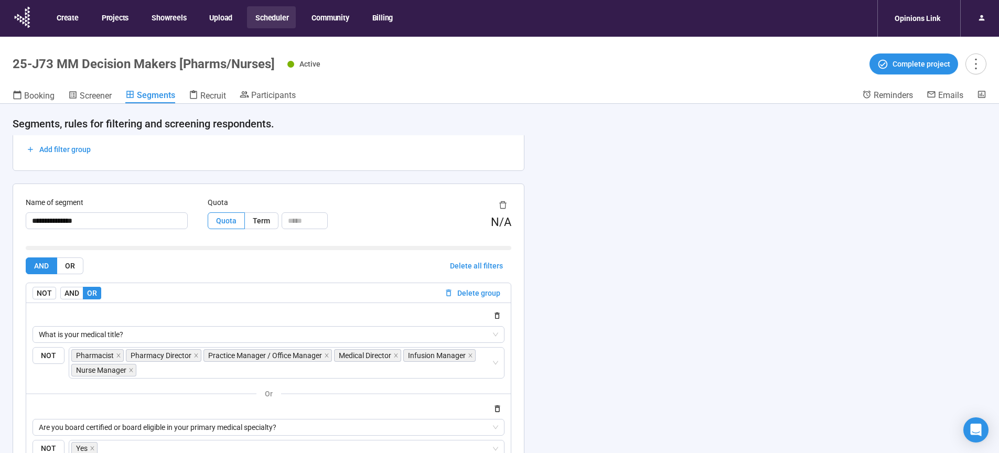
scroll to position [491, 0]
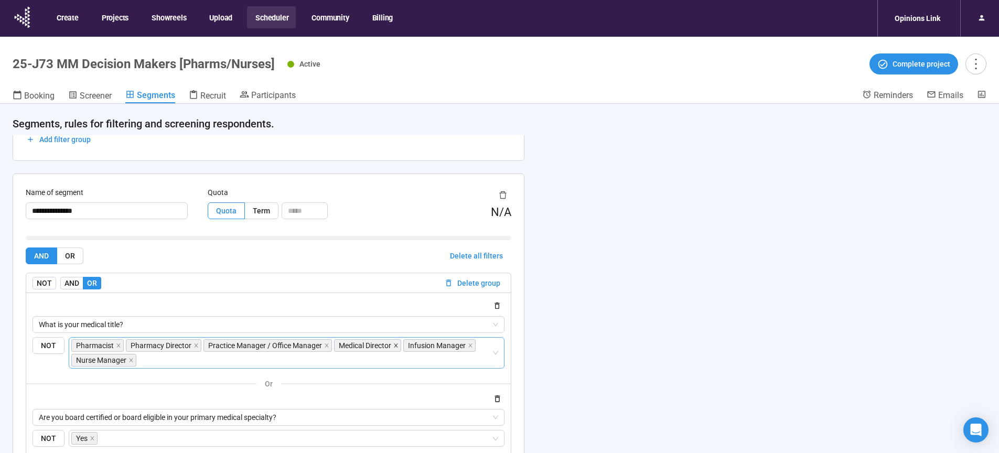
click at [397, 348] on icon "close" at bounding box center [395, 345] width 5 height 5
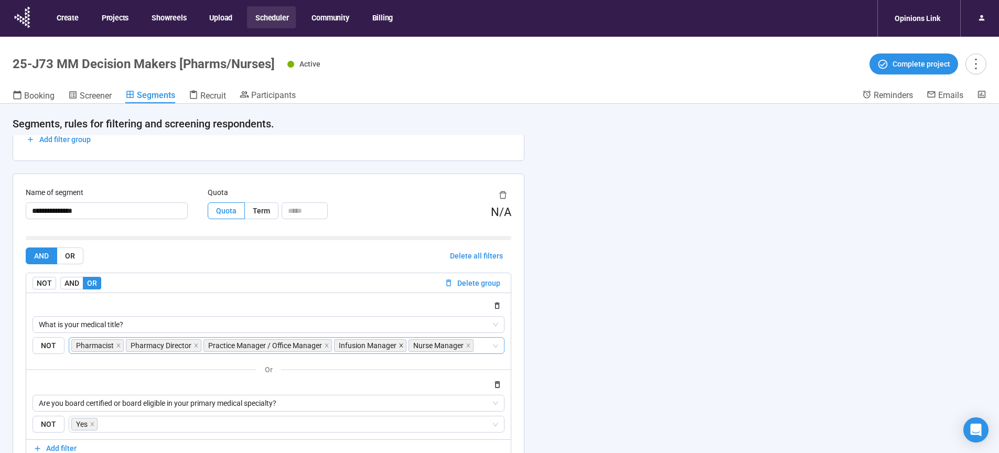
click at [399, 347] on icon "close" at bounding box center [401, 346] width 4 height 4
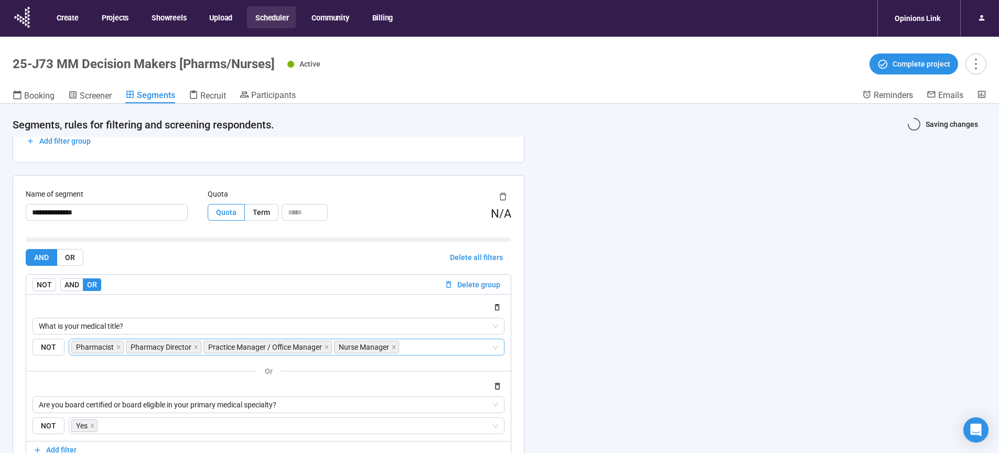
scroll to position [492, 0]
click at [391, 347] on icon "close" at bounding box center [393, 345] width 5 height 5
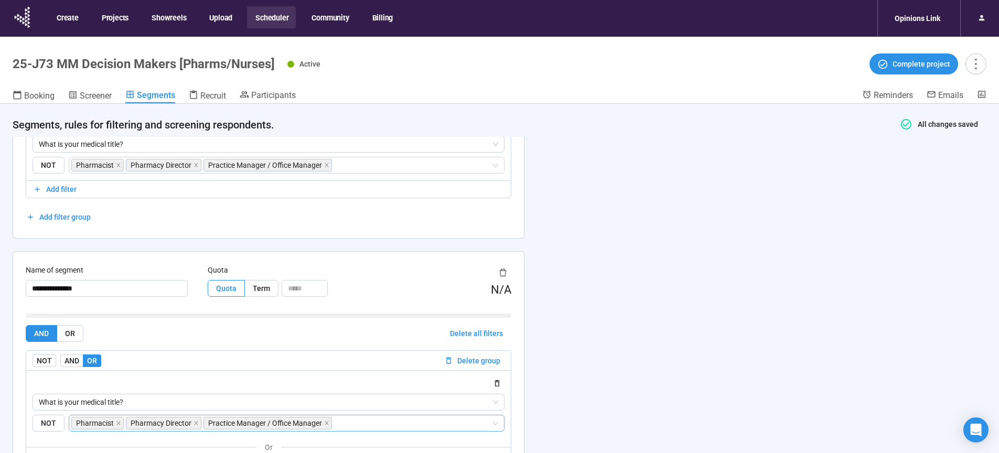
scroll to position [403, 0]
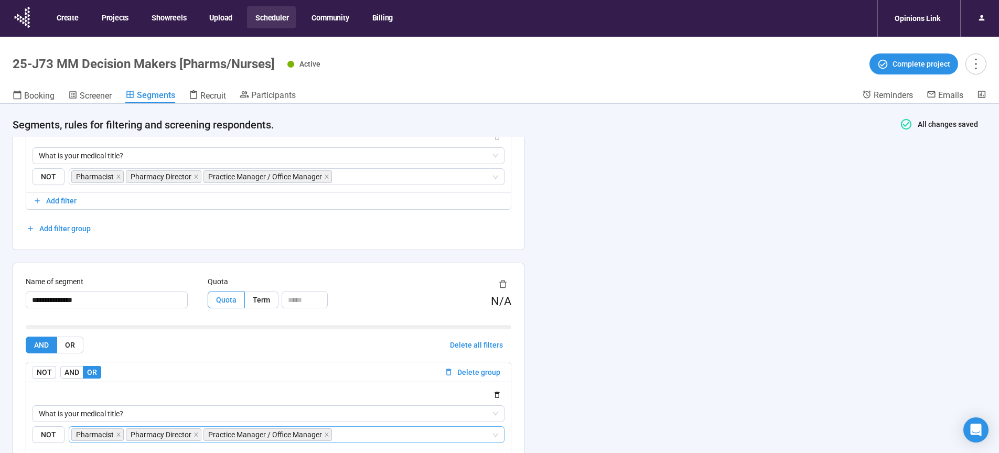
click at [811, 353] on div "**********" at bounding box center [499, 297] width 999 height 386
click at [92, 99] on span "Screener" at bounding box center [96, 96] width 32 height 10
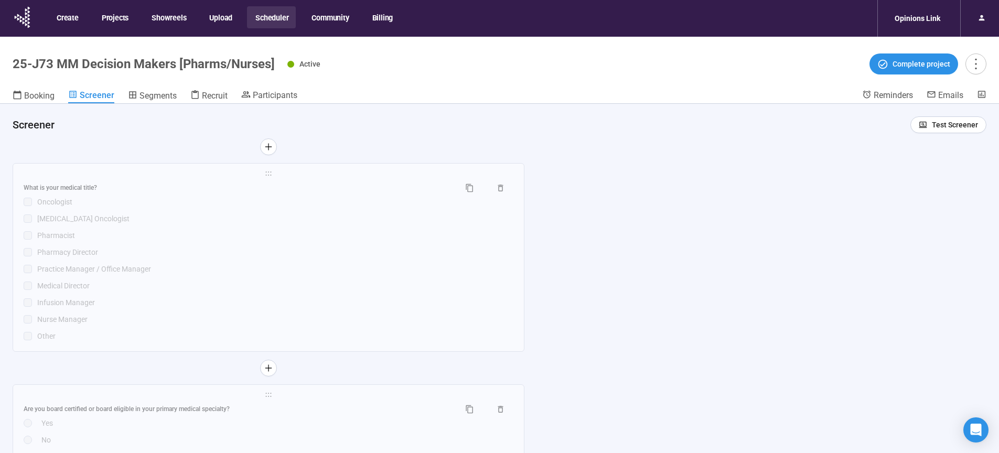
scroll to position [2961, 0]
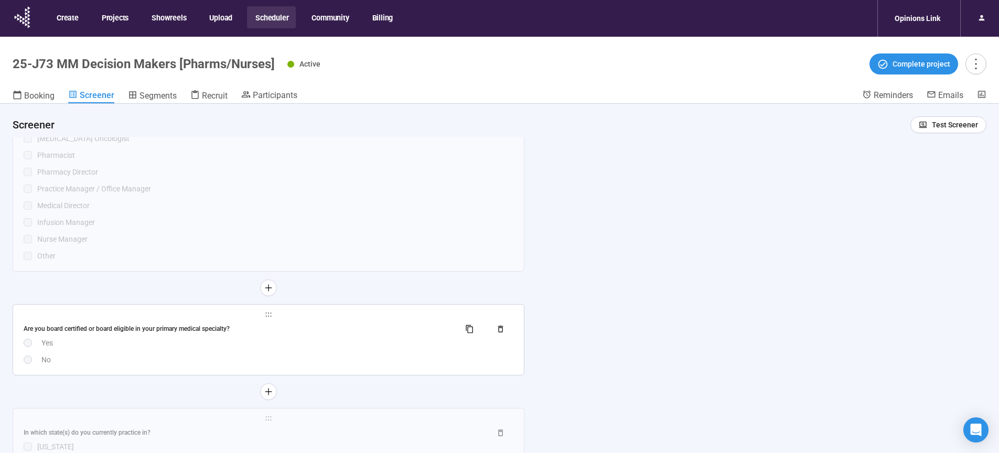
click at [326, 359] on div "Are you board certified or board eligible in your primary medical specialty? Ye…" at bounding box center [269, 343] width 490 height 45
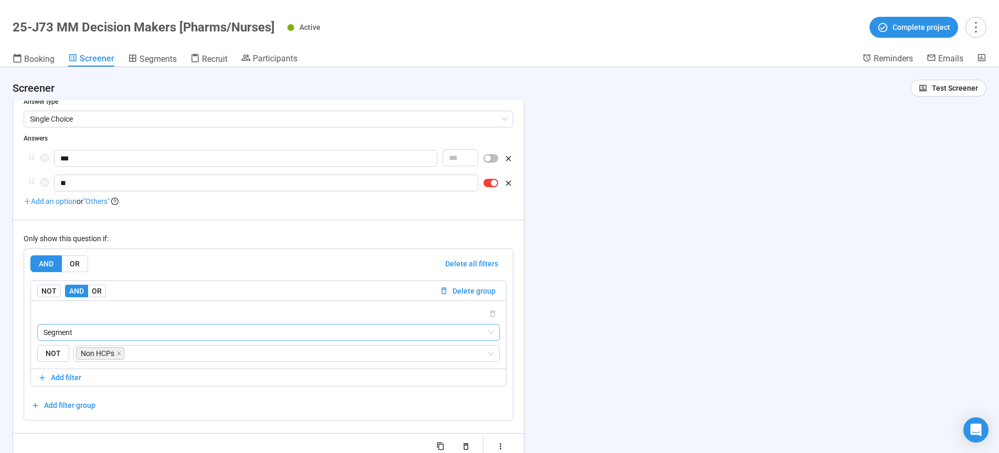
scroll to position [3097, 0]
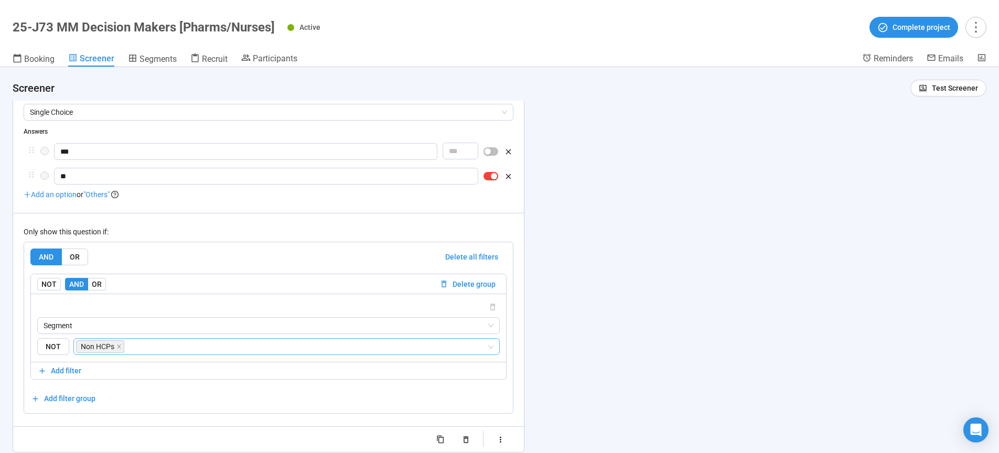
click at [132, 353] on input "search" at bounding box center [306, 347] width 360 height 13
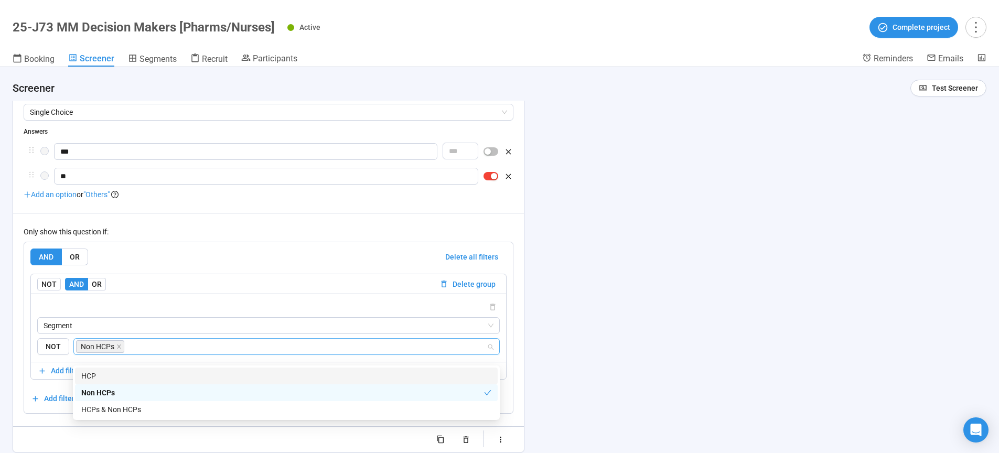
click at [103, 377] on div "HCP" at bounding box center [286, 376] width 410 height 12
click at [118, 349] on icon "close" at bounding box center [118, 346] width 5 height 5
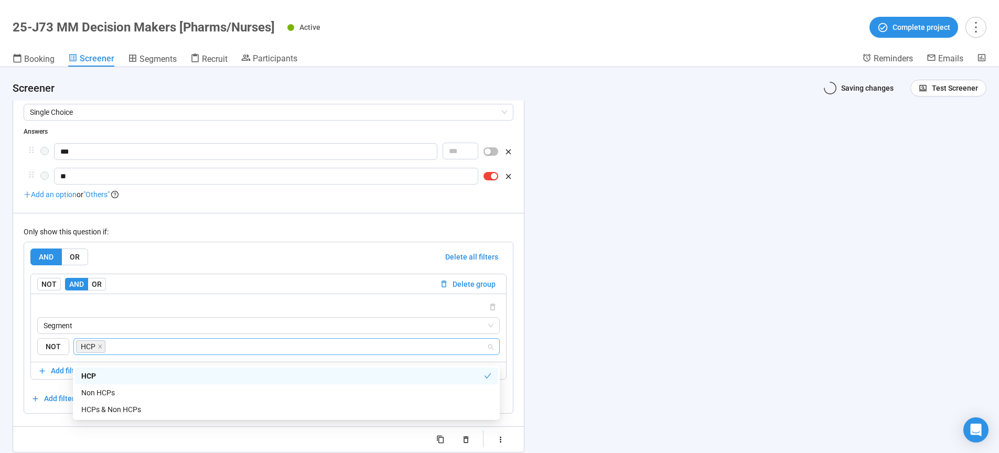
click at [713, 276] on div "**********" at bounding box center [499, 260] width 999 height 386
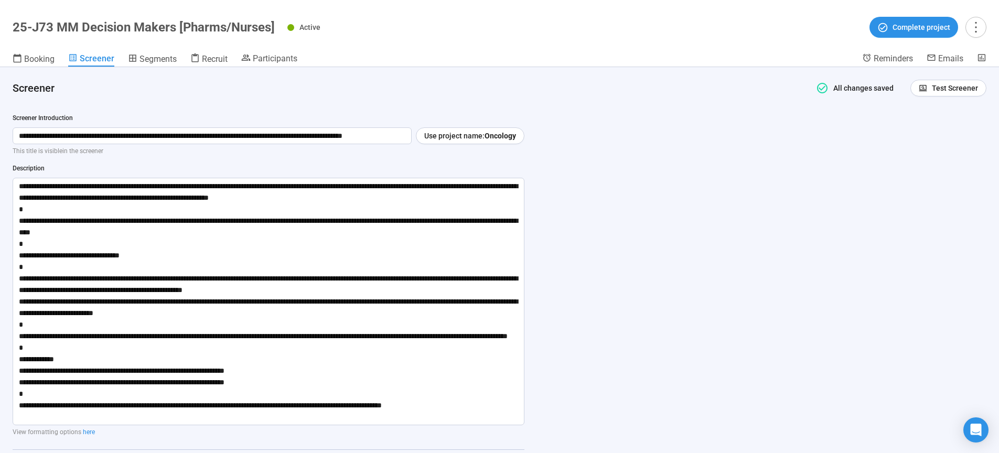
scroll to position [0, 0]
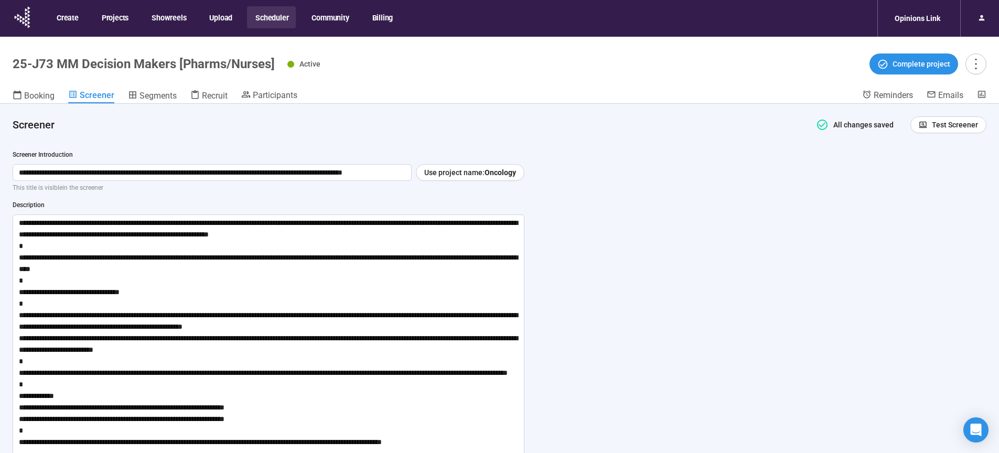
click at [273, 15] on button "Scheduler" at bounding box center [271, 17] width 49 height 22
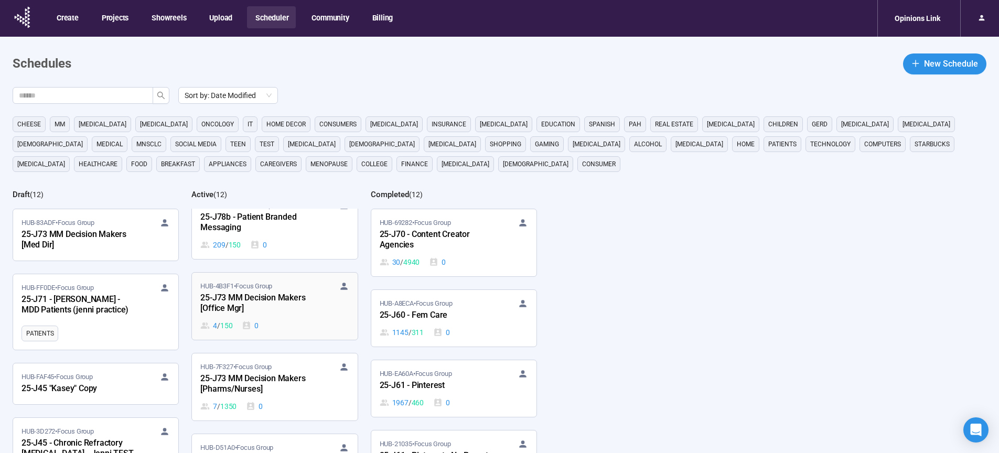
scroll to position [27, 0]
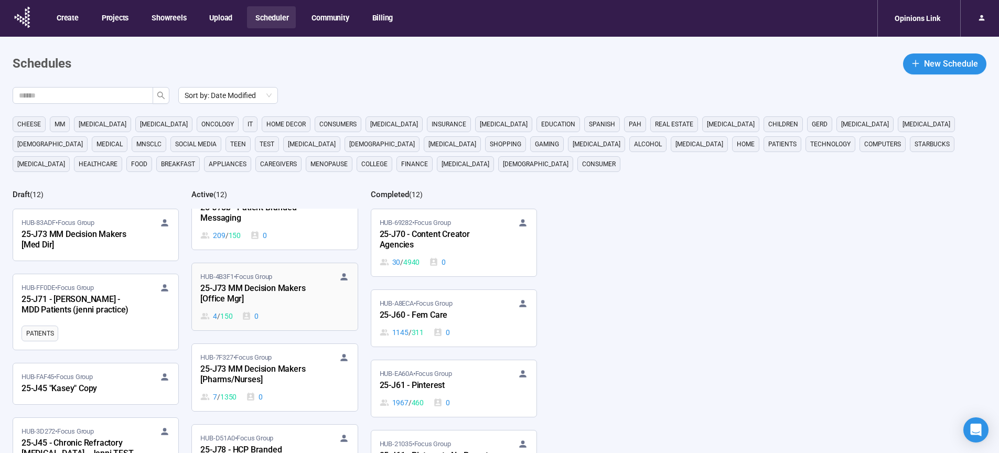
click at [252, 296] on div "25-J73 MM Decision Makers [Office Mgr]" at bounding box center [257, 294] width 115 height 24
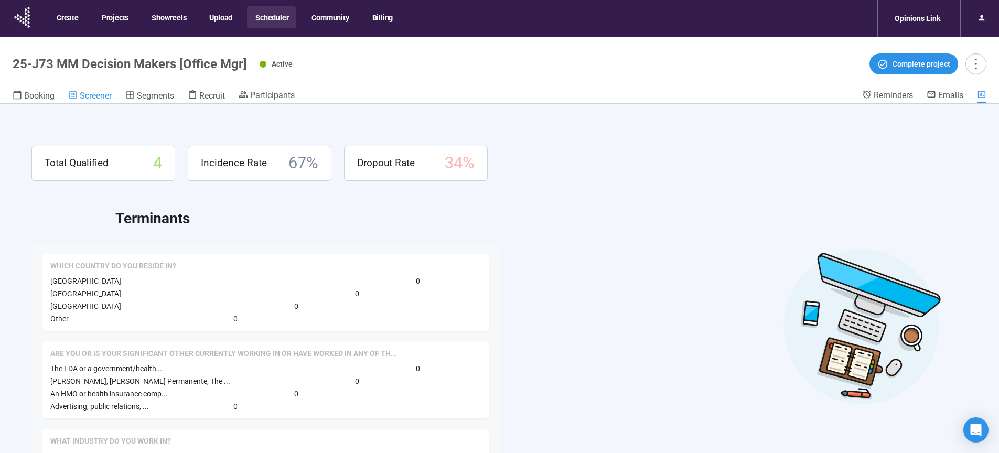
click at [100, 100] on span "Screener" at bounding box center [96, 96] width 32 height 10
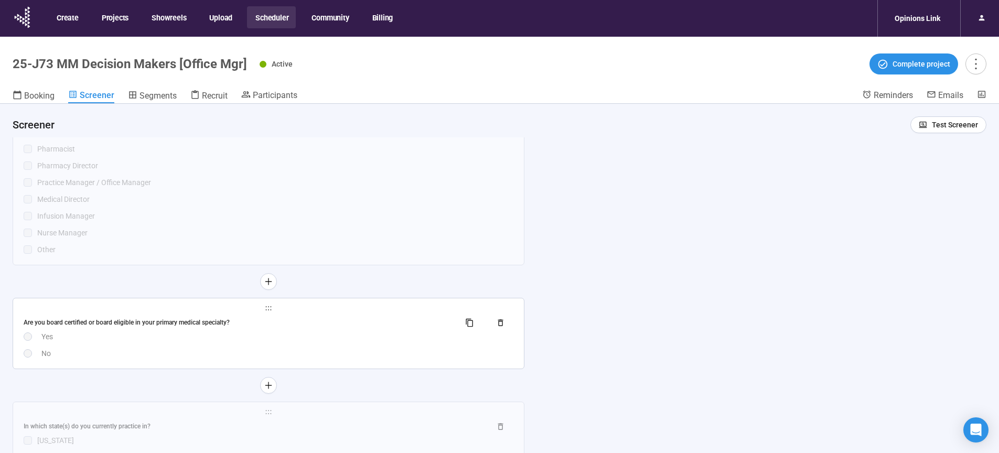
scroll to position [2970, 0]
click at [347, 340] on div "Yes" at bounding box center [277, 334] width 472 height 12
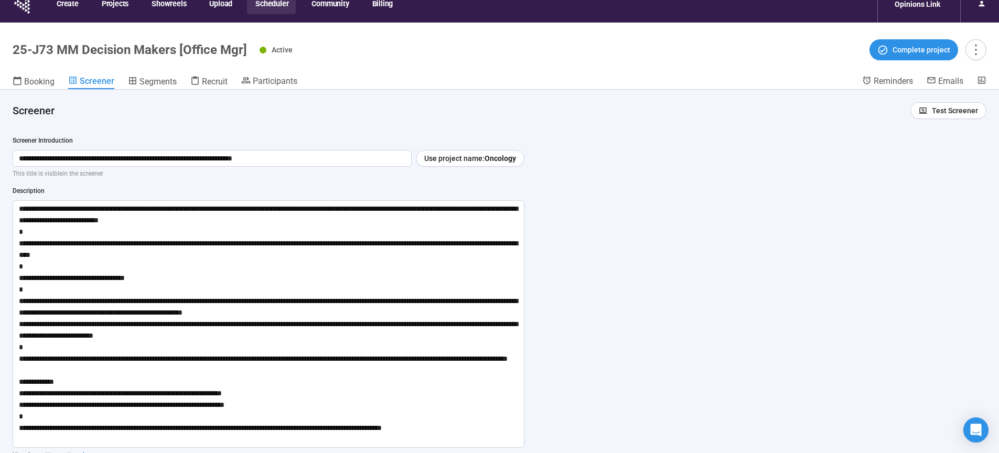
scroll to position [0, 0]
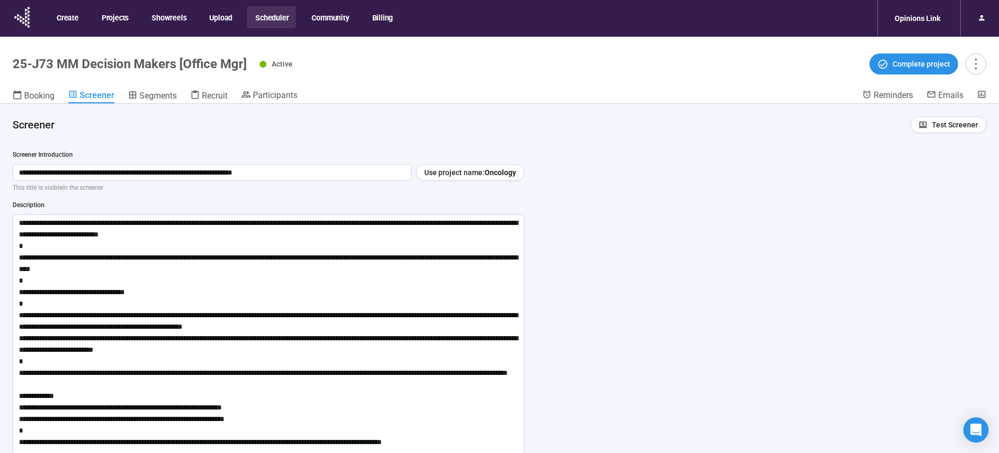
click at [267, 17] on button "Scheduler" at bounding box center [271, 17] width 49 height 22
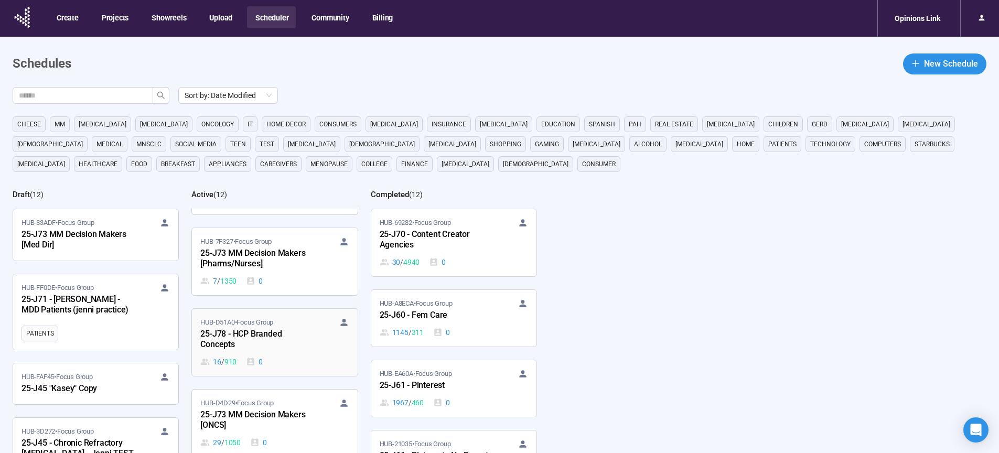
scroll to position [169, 0]
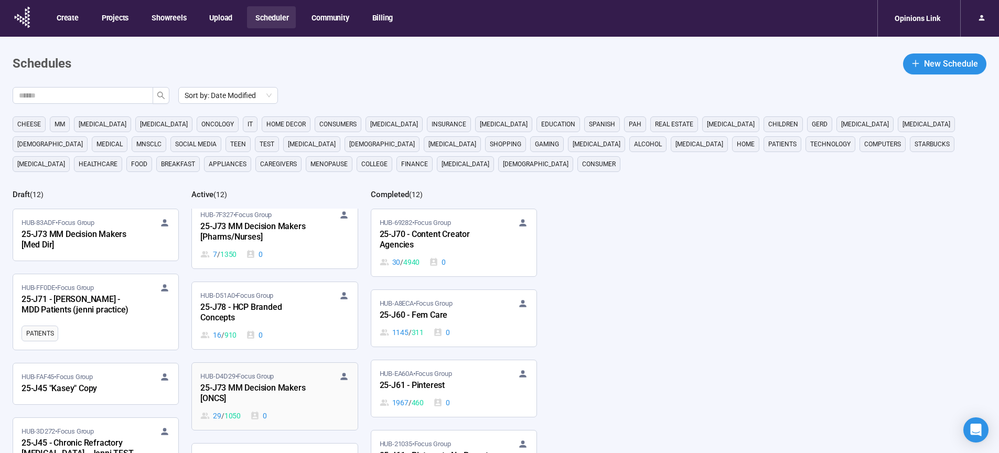
click at [237, 391] on div "25-J73 MM Decision Makers [ONCS]" at bounding box center [257, 394] width 115 height 24
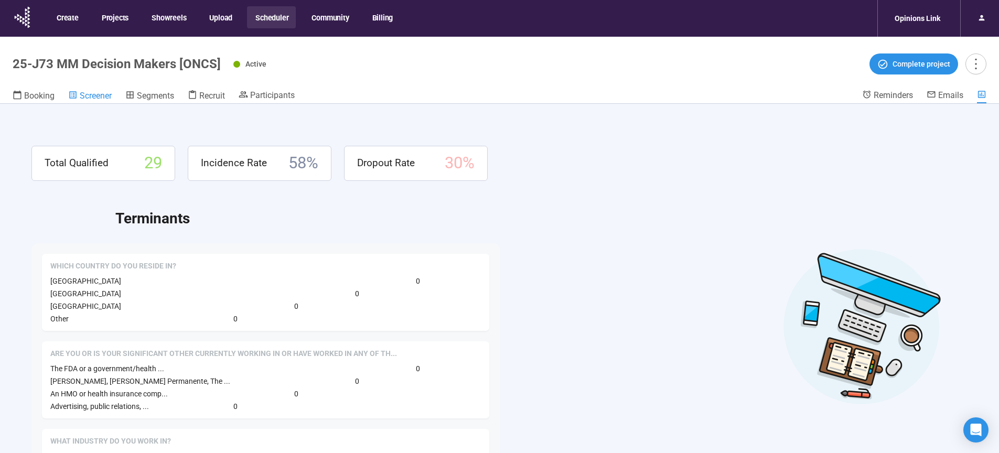
click at [107, 98] on span "Screener" at bounding box center [96, 96] width 32 height 10
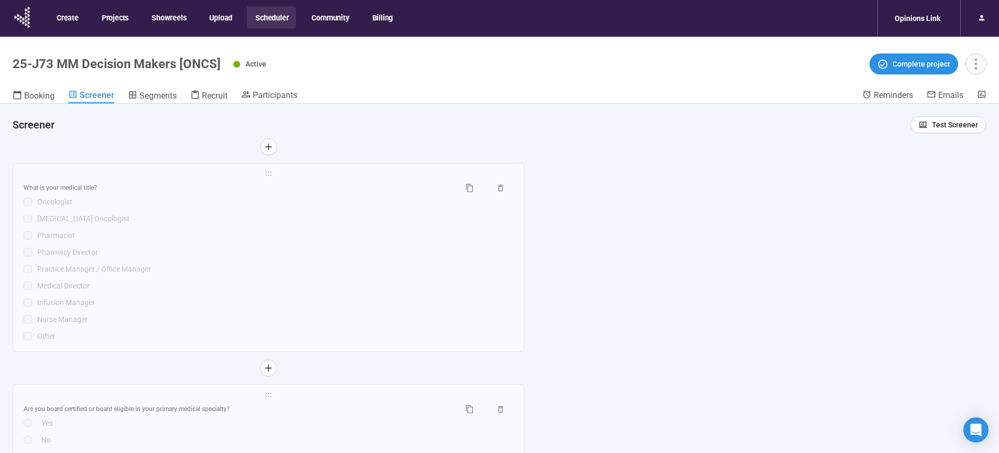
scroll to position [2908, 0]
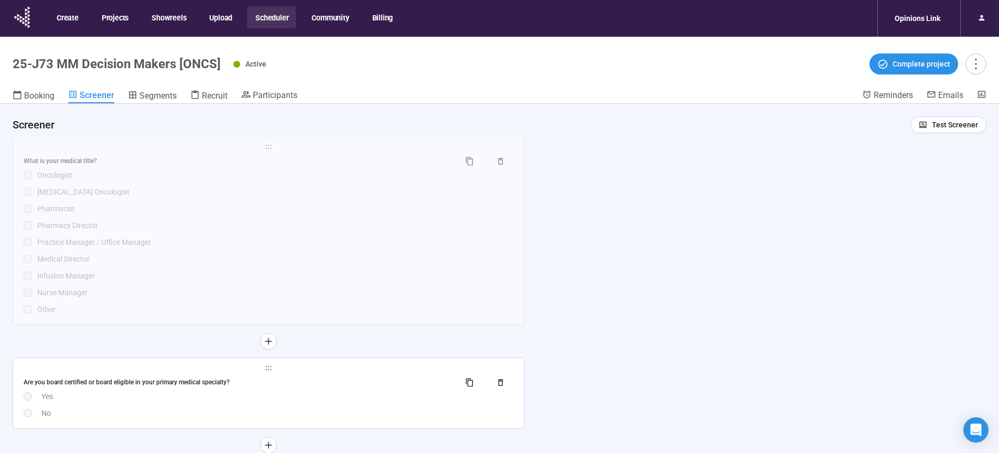
click at [282, 402] on div "Yes" at bounding box center [277, 397] width 472 height 12
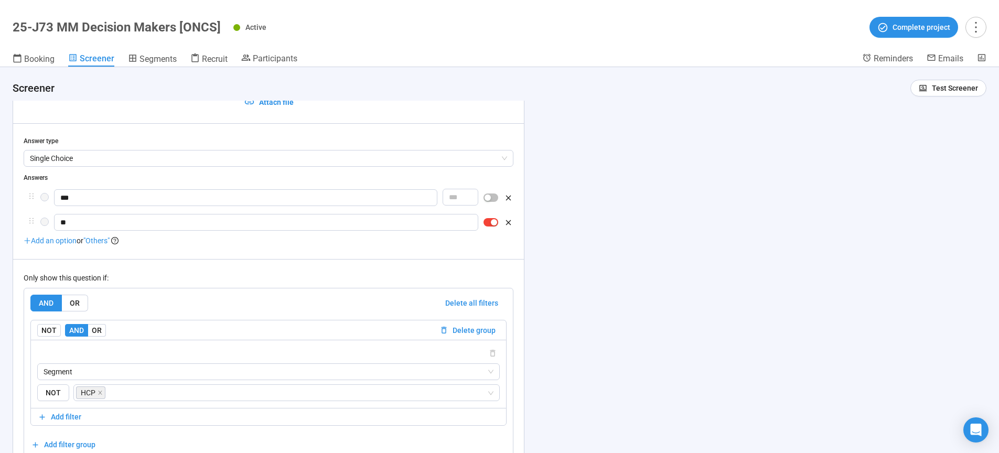
scroll to position [3052, 0]
click at [760, 349] on div "**********" at bounding box center [499, 260] width 999 height 386
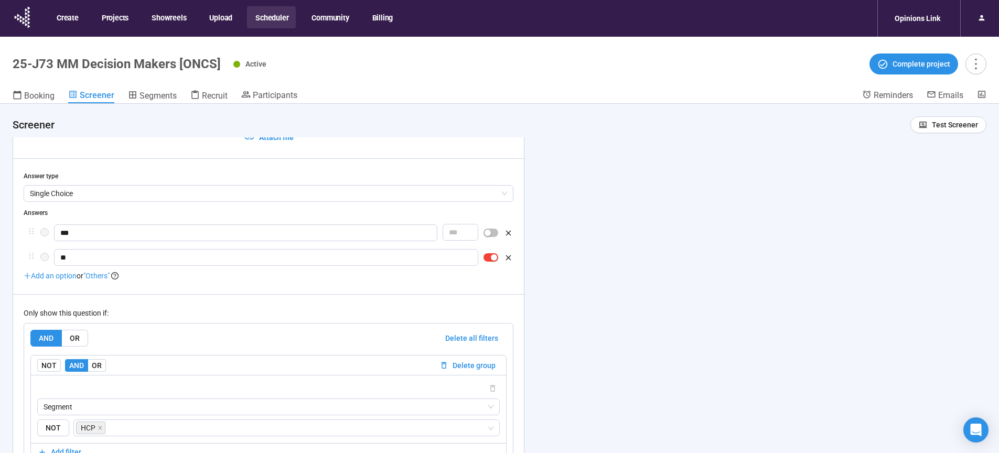
click at [280, 17] on button "Scheduler" at bounding box center [271, 17] width 49 height 22
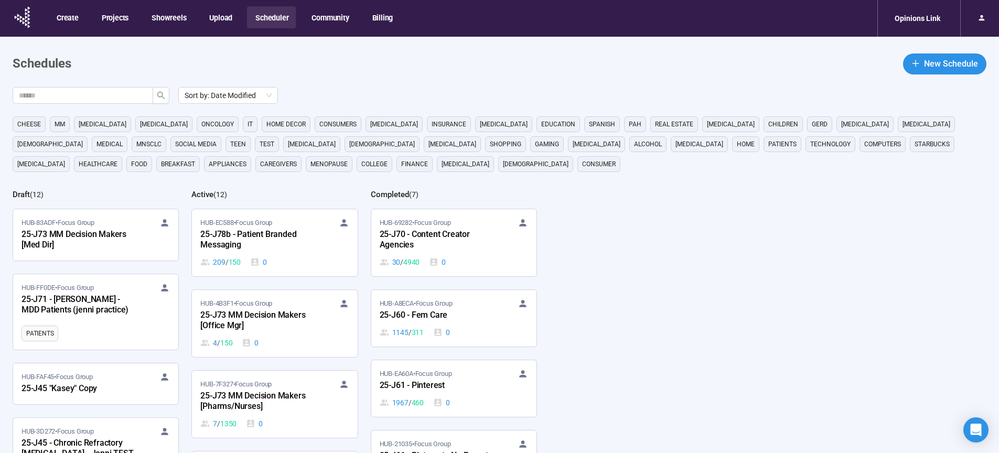
click at [636, 74] on header "Schedules New Schedule" at bounding box center [500, 64] width 974 height 21
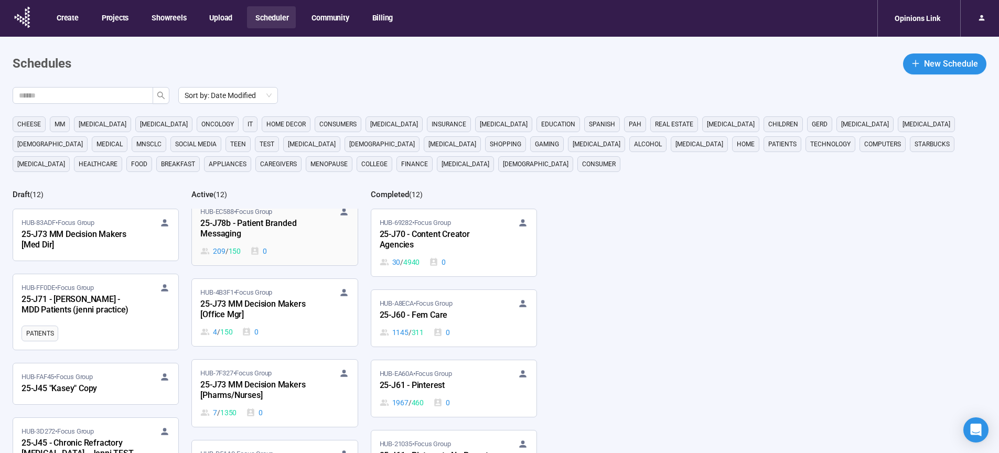
scroll to position [134, 0]
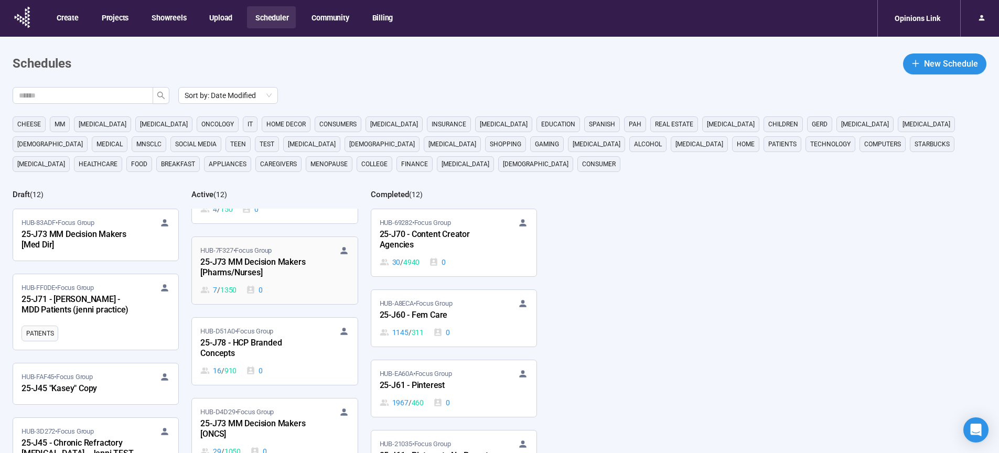
click at [254, 264] on div "25-J73 MM Decision Makers [Pharms/Nurses]" at bounding box center [257, 268] width 115 height 24
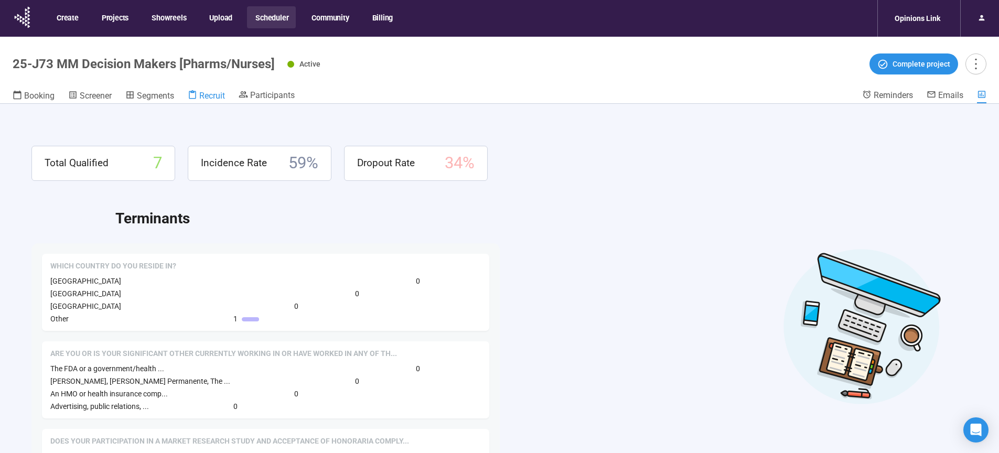
click at [199, 93] on div "Recruit" at bounding box center [206, 95] width 37 height 10
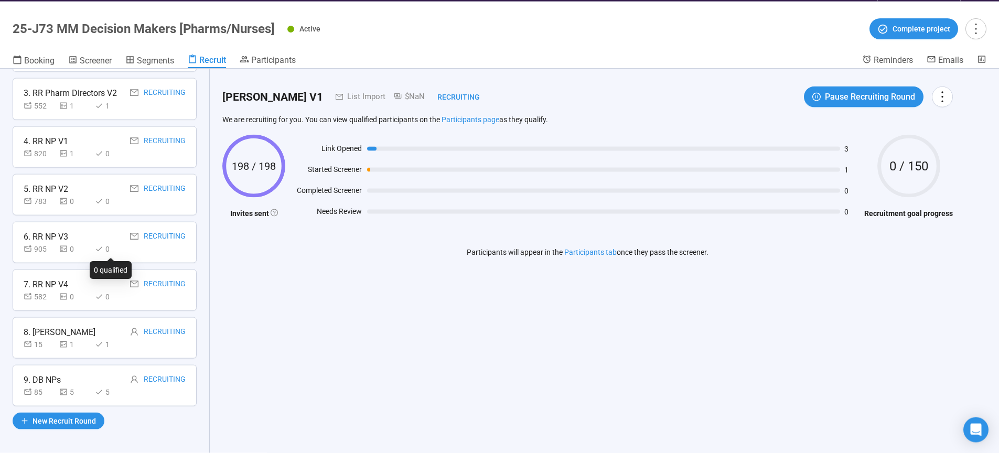
scroll to position [37, 0]
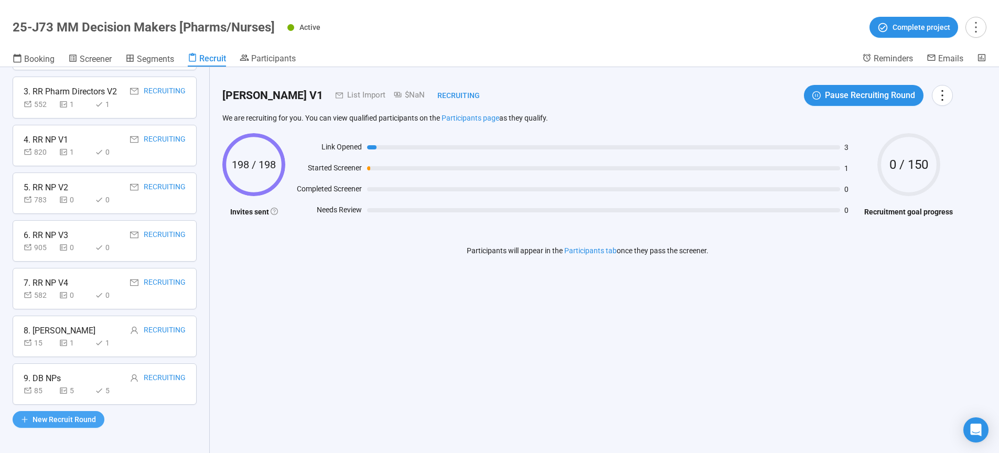
click at [67, 423] on span "New Recruit Round" at bounding box center [64, 420] width 63 height 12
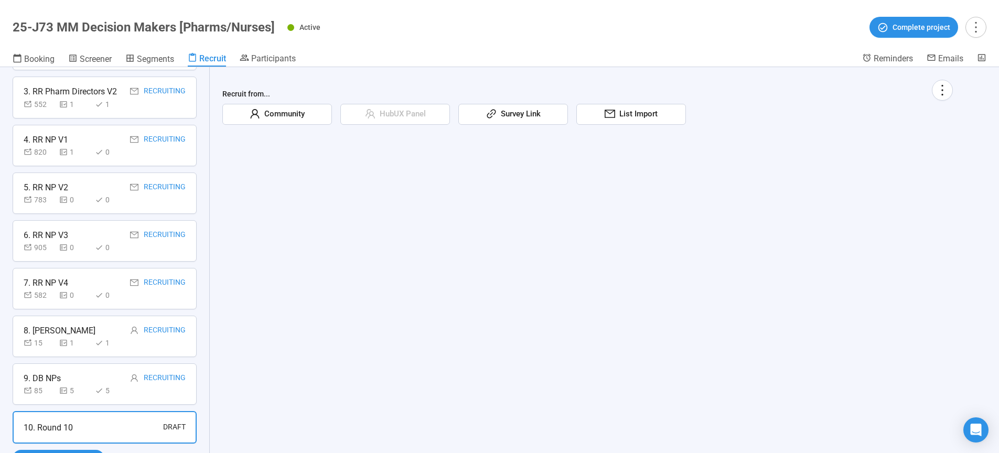
click at [290, 109] on span "Community" at bounding box center [282, 114] width 45 height 13
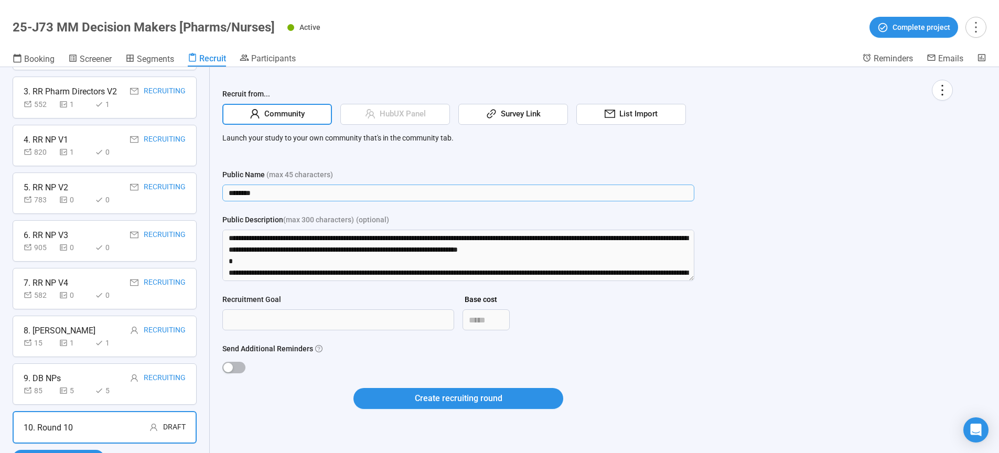
click at [274, 196] on input "********" at bounding box center [458, 193] width 472 height 17
drag, startPoint x: 274, startPoint y: 196, endPoint x: 165, endPoint y: 187, distance: 109.0
click at [222, 187] on input "********" at bounding box center [458, 193] width 472 height 17
type input "*********"
click at [791, 300] on div "Recruit from... Community HubUX Panel Survey Link List Import Launch your study…" at bounding box center [587, 251] width 731 height 342
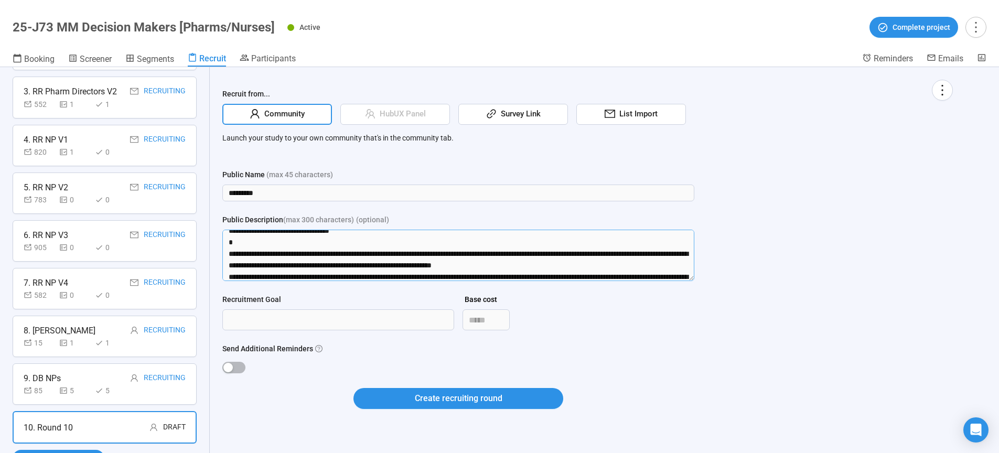
scroll to position [196, 0]
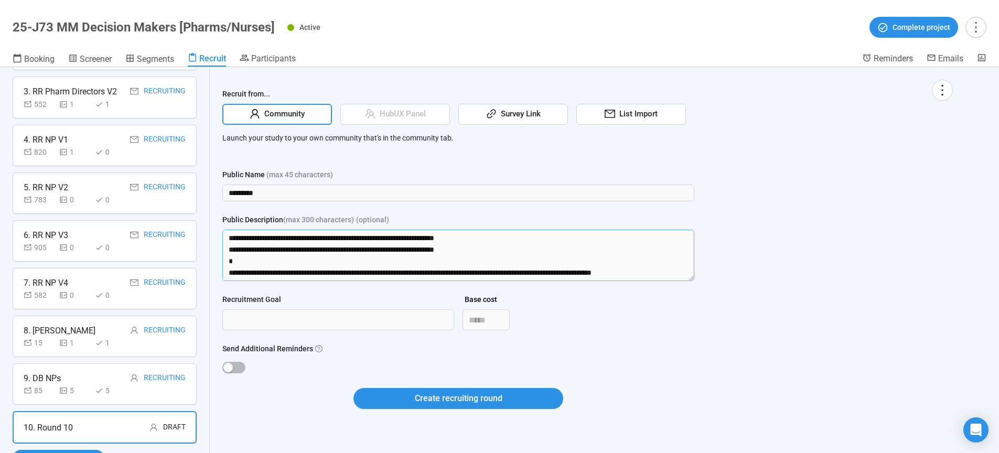
drag, startPoint x: 226, startPoint y: 237, endPoint x: 671, endPoint y: 406, distance: 475.7
click at [671, 281] on textarea "Public Description (max 300 characters) (optional)" at bounding box center [458, 255] width 472 height 51
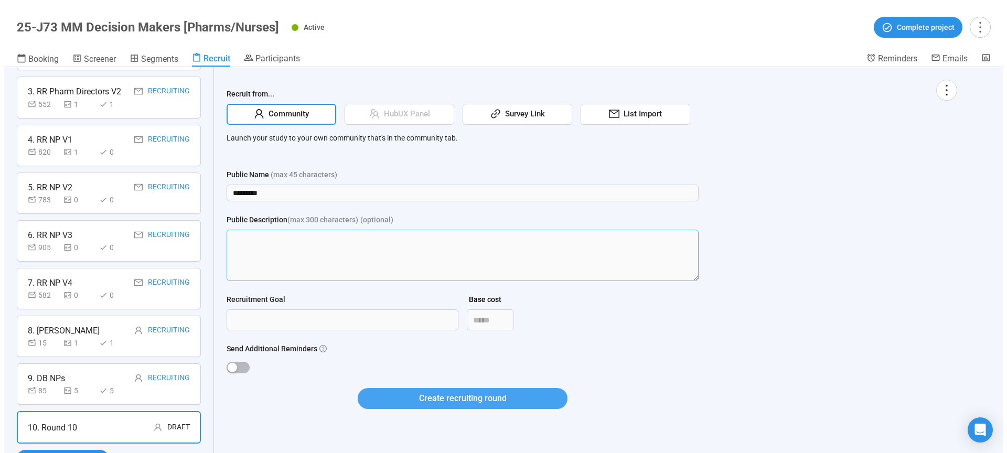
scroll to position [0, 0]
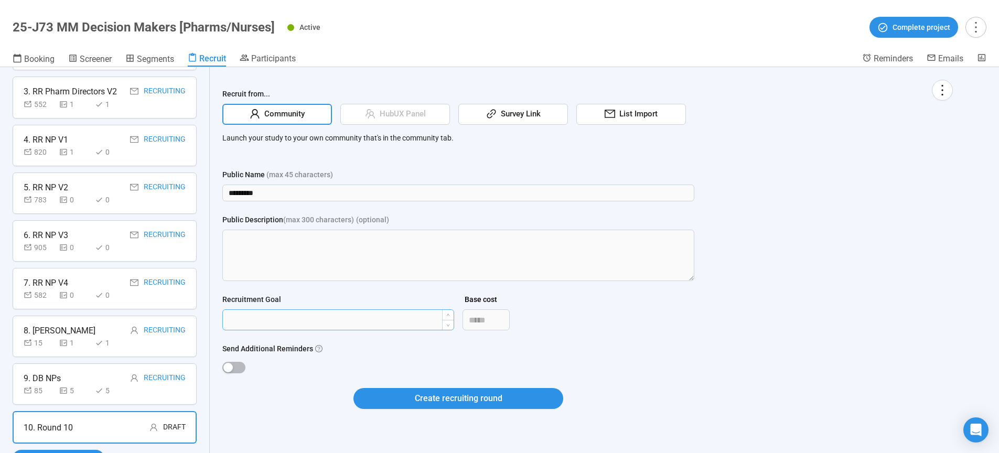
click at [304, 323] on input "Recruitment Goal" at bounding box center [338, 320] width 231 height 20
type input "***"
click at [230, 364] on div "button" at bounding box center [228, 367] width 9 height 9
click at [418, 380] on form "Public Name (max 45 characters) ********* Public Description (max 300 character…" at bounding box center [458, 295] width 472 height 253
click at [418, 392] on button "Create recruiting round" at bounding box center [459, 398] width 210 height 21
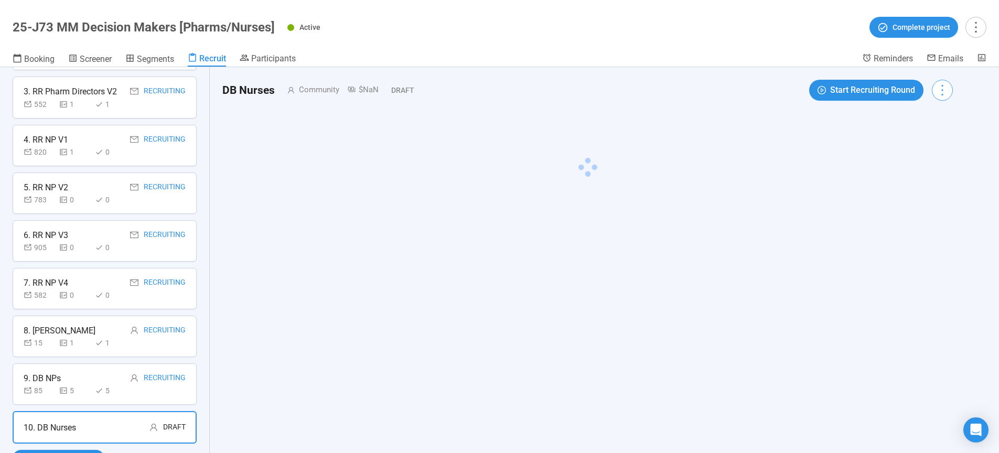
click at [950, 92] on icon "more" at bounding box center [942, 90] width 14 height 14
click at [935, 132] on span "Edit invitation email" at bounding box center [920, 130] width 63 height 12
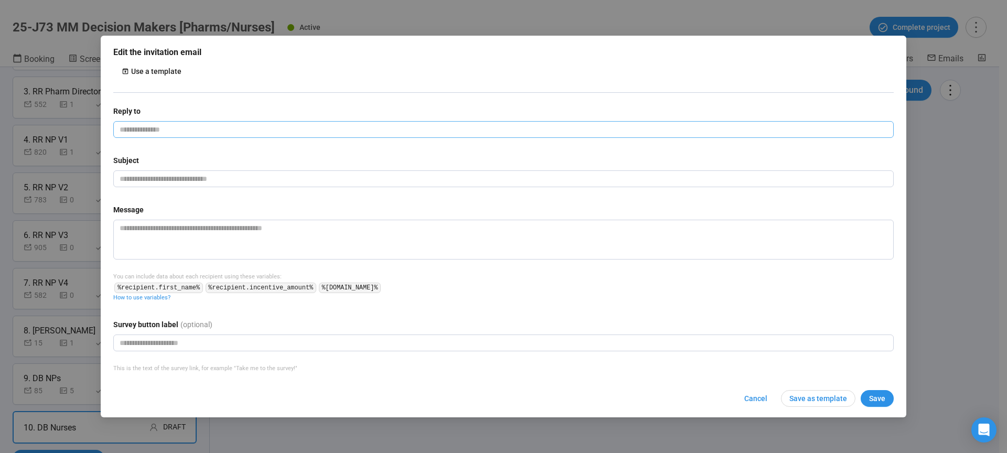
click at [296, 128] on input "email" at bounding box center [503, 129] width 781 height 17
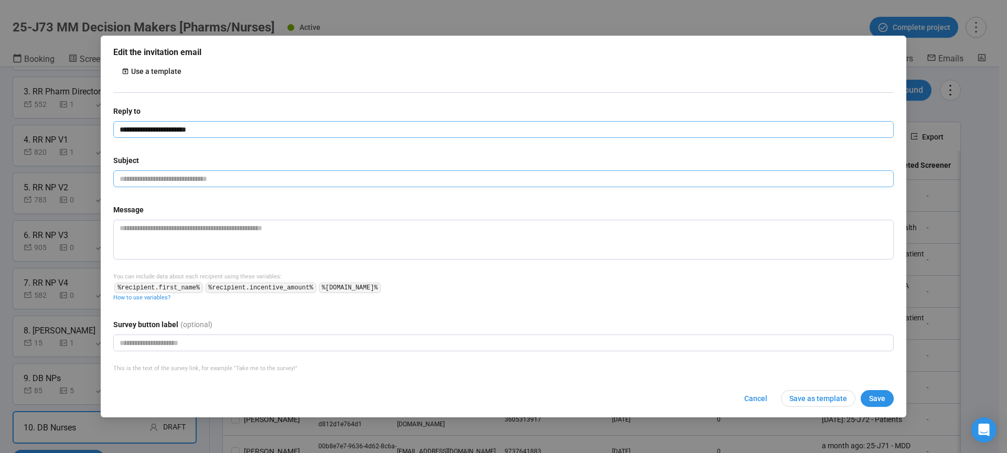
type input "**********"
click at [408, 183] on input "text" at bounding box center [503, 179] width 781 height 17
click at [147, 182] on input "text" at bounding box center [503, 179] width 781 height 17
paste input "**********"
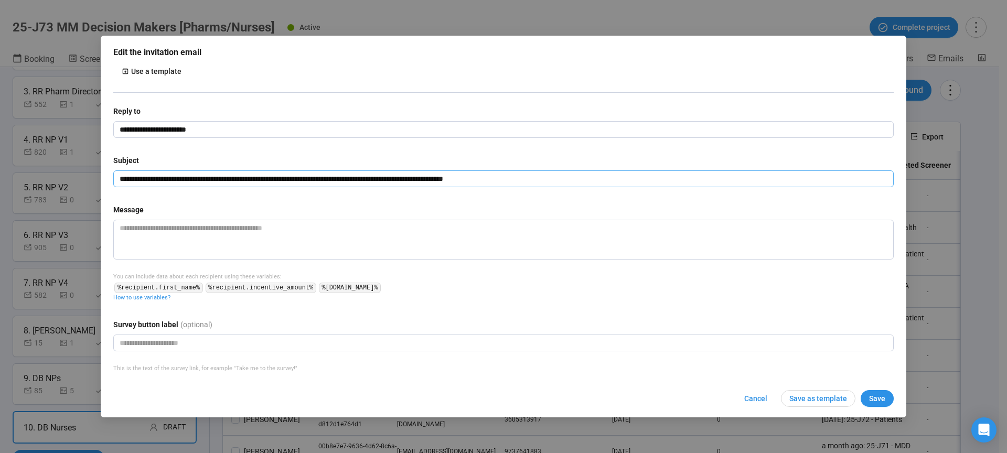
type input "**********"
click at [162, 238] on textarea at bounding box center [503, 240] width 781 height 40
paste textarea "**********"
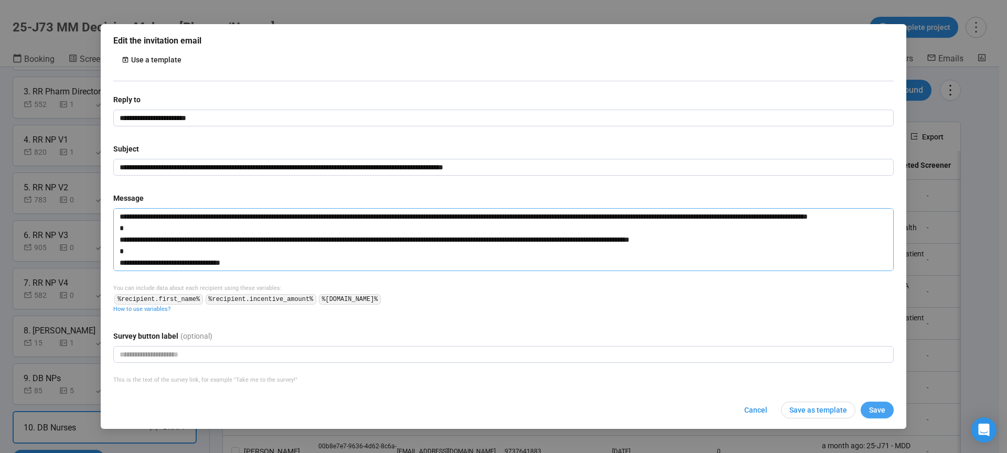
type textarea "**********"
click at [871, 408] on span "Save" at bounding box center [877, 411] width 16 height 12
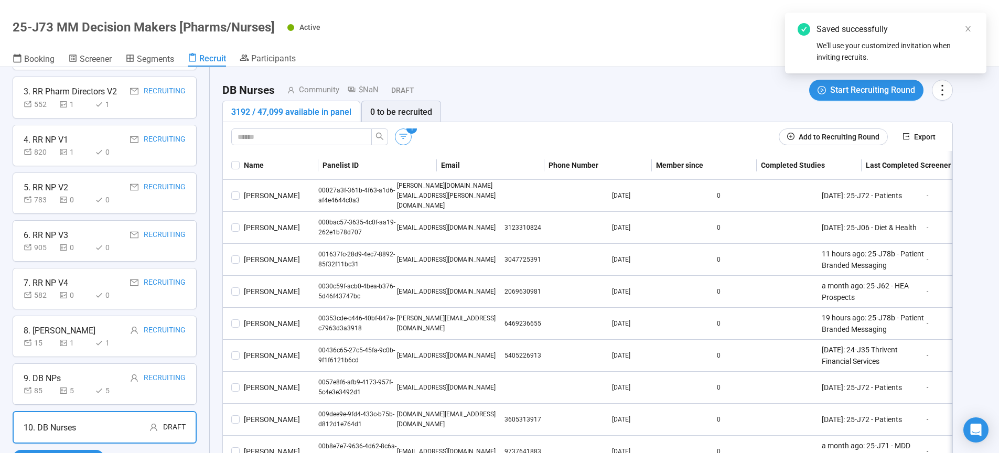
click at [408, 134] on icon "button" at bounding box center [403, 136] width 10 height 10
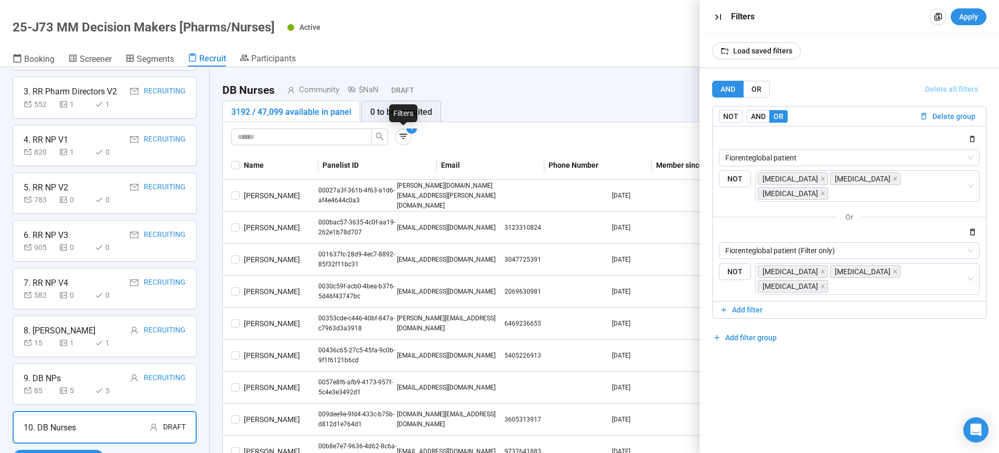
click at [954, 90] on span "Delete all filters" at bounding box center [951, 89] width 53 height 12
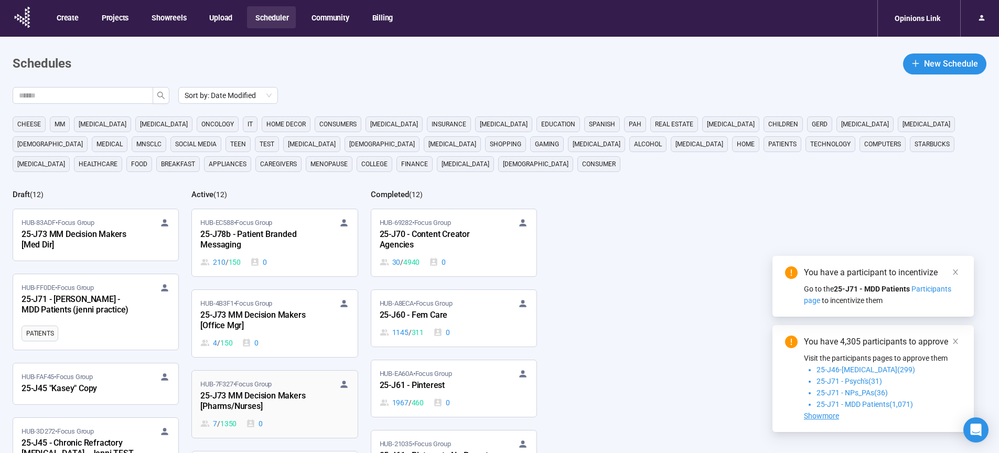
click at [244, 397] on div "25-J73 MM Decision Makers [Pharms/Nurses]" at bounding box center [257, 402] width 115 height 24
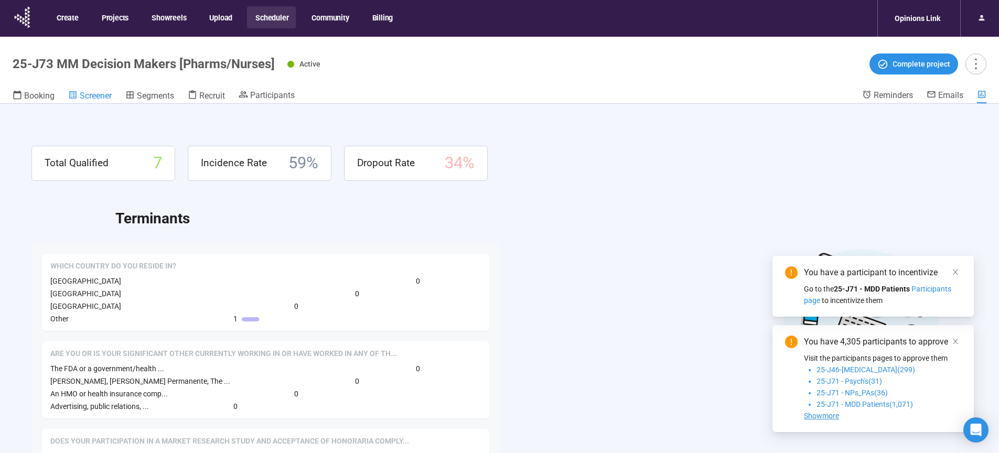
click at [99, 98] on span "Screener" at bounding box center [96, 96] width 32 height 10
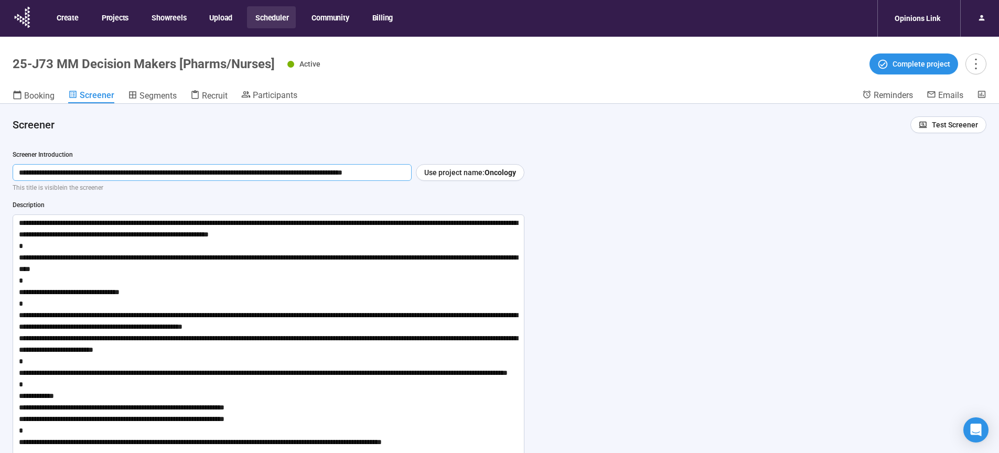
click at [202, 171] on input "**********" at bounding box center [212, 172] width 399 height 17
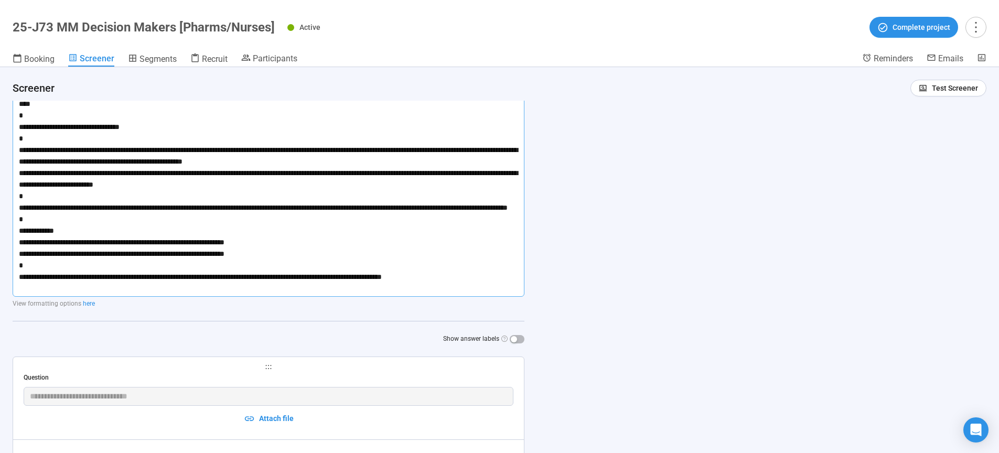
drag, startPoint x: 56, startPoint y: 241, endPoint x: 492, endPoint y: 357, distance: 450.6
click at [480, 297] on textarea at bounding box center [269, 173] width 512 height 248
